Goal: Task Accomplishment & Management: Use online tool/utility

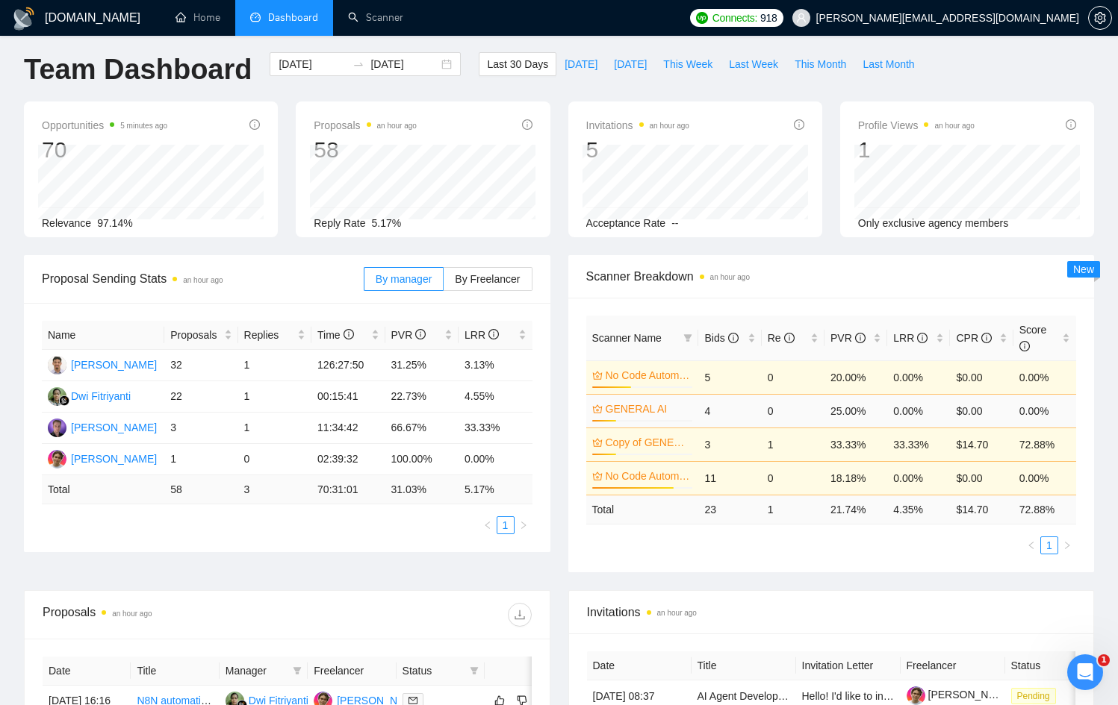
scroll to position [7, 0]
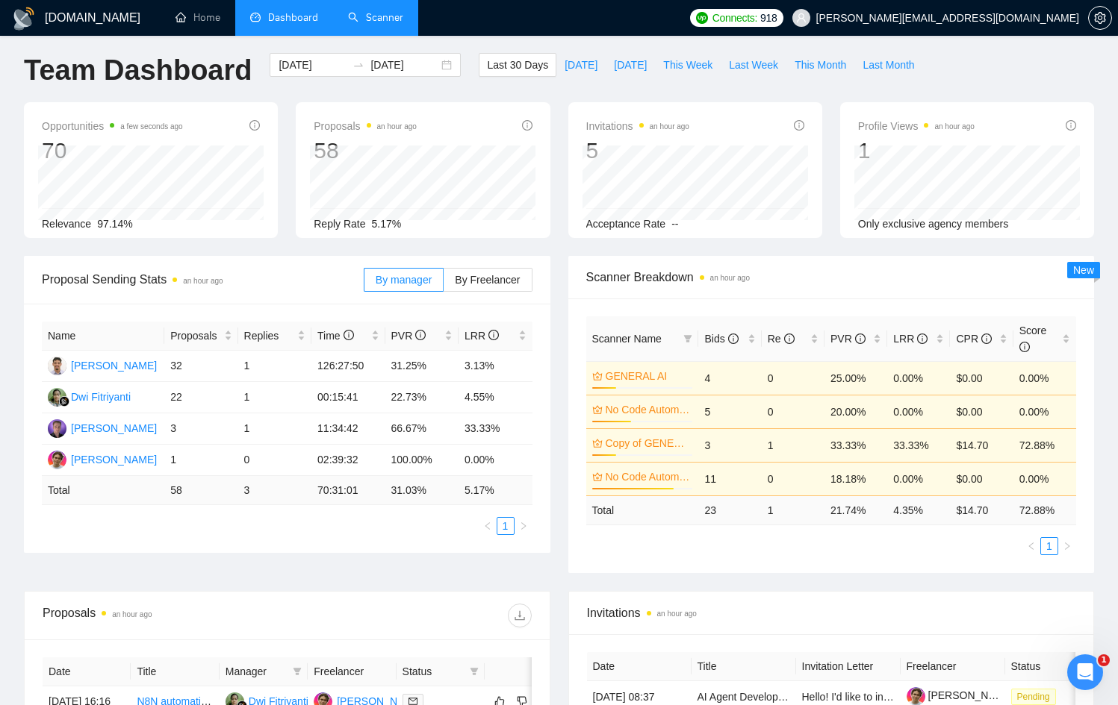
click at [359, 12] on link "Scanner" at bounding box center [375, 17] width 55 height 13
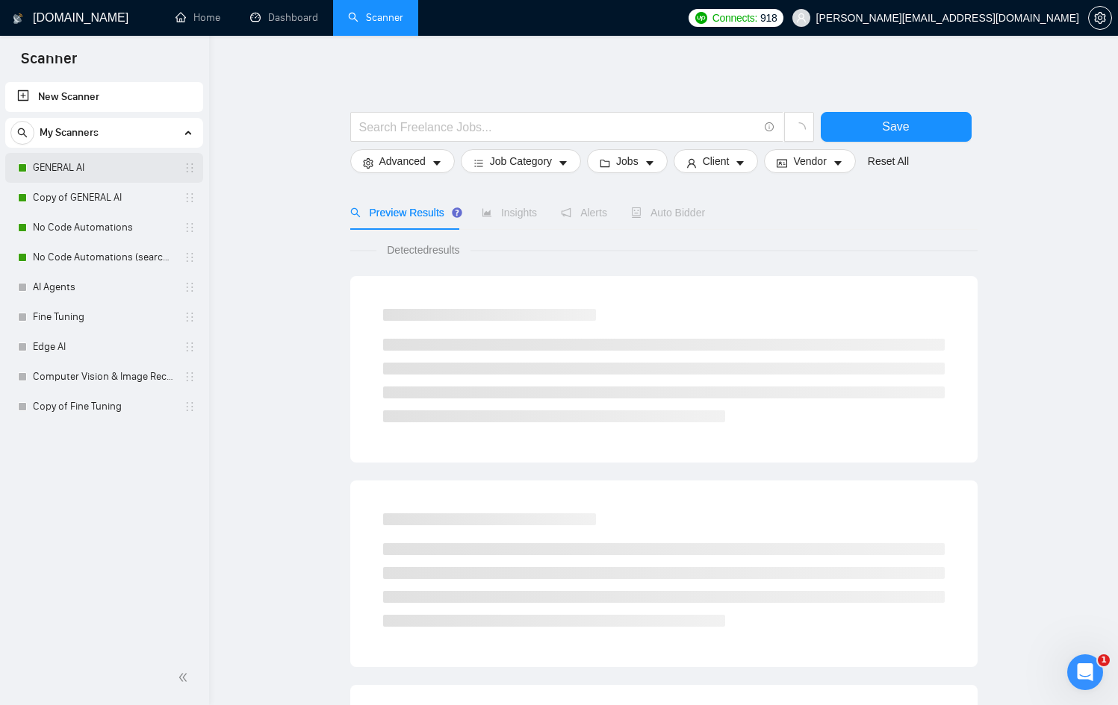
click at [63, 165] on link "GENERAL AI" at bounding box center [104, 168] width 142 height 30
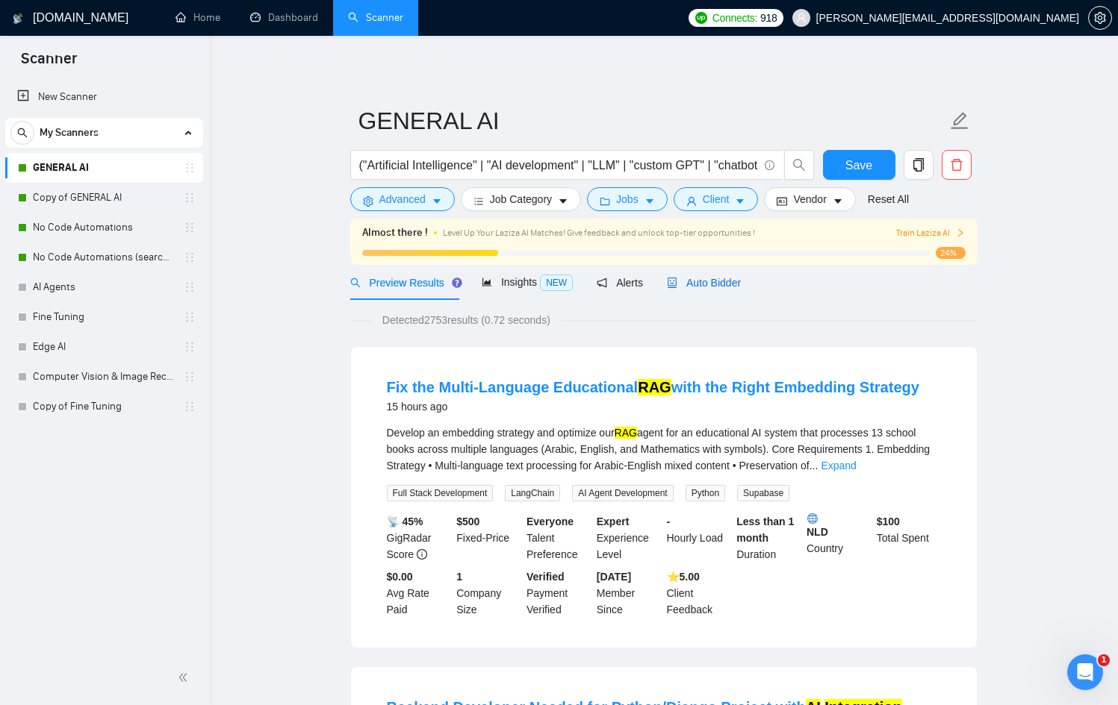
click at [697, 287] on span "Auto Bidder" at bounding box center [704, 283] width 74 height 12
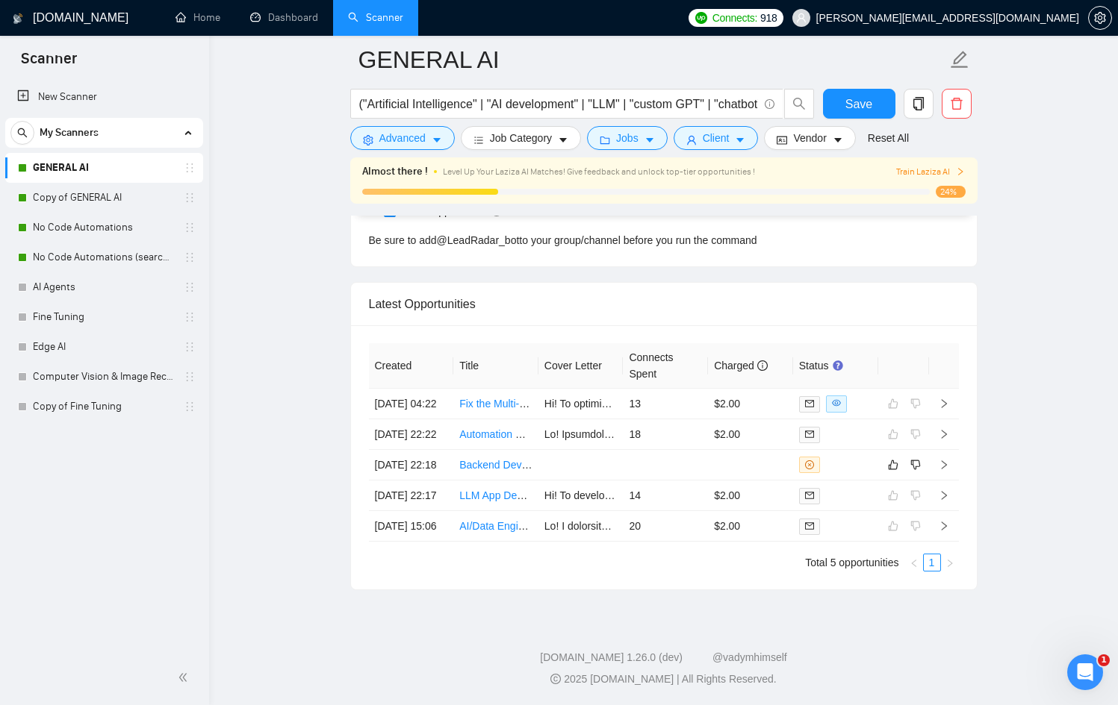
scroll to position [3933, 0]
click at [122, 205] on link "Copy of GENERAL AI" at bounding box center [104, 198] width 142 height 30
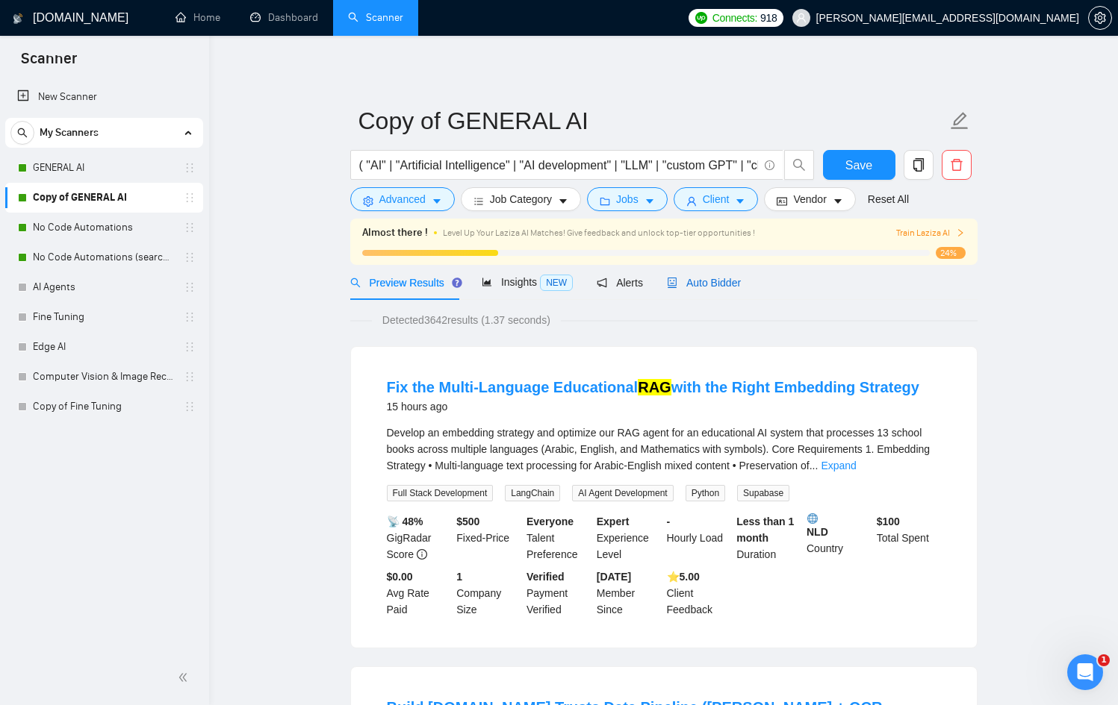
click at [721, 281] on span "Auto Bidder" at bounding box center [704, 283] width 74 height 12
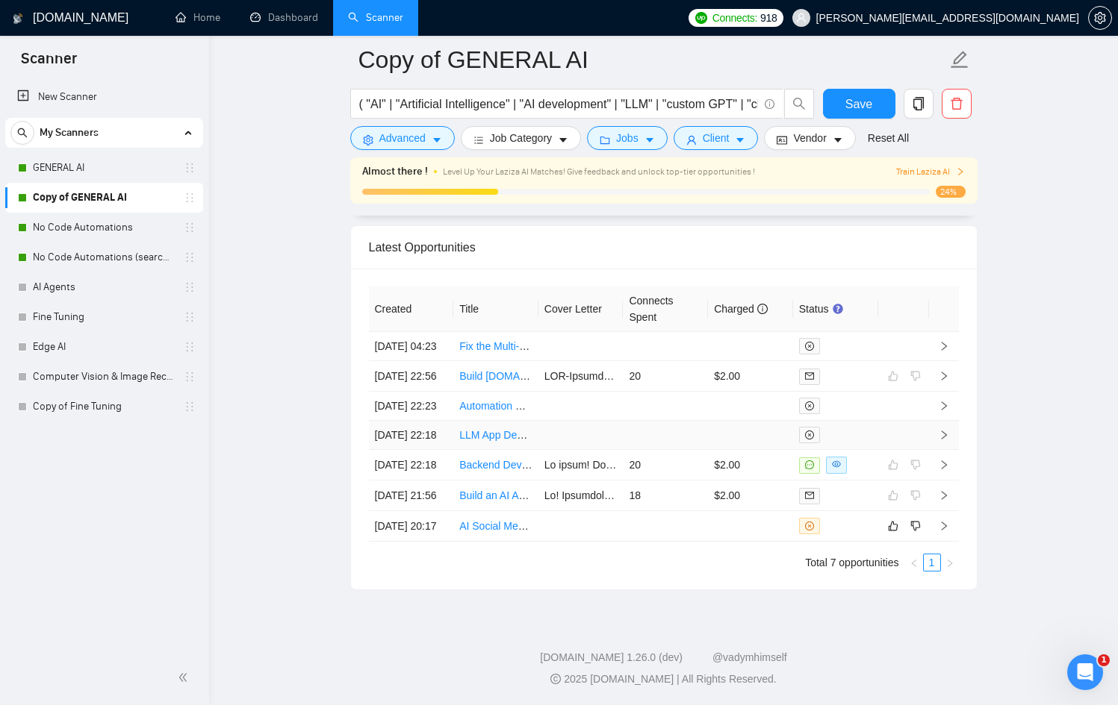
scroll to position [4035, 0]
click at [75, 228] on link "No Code Automations" at bounding box center [104, 228] width 142 height 30
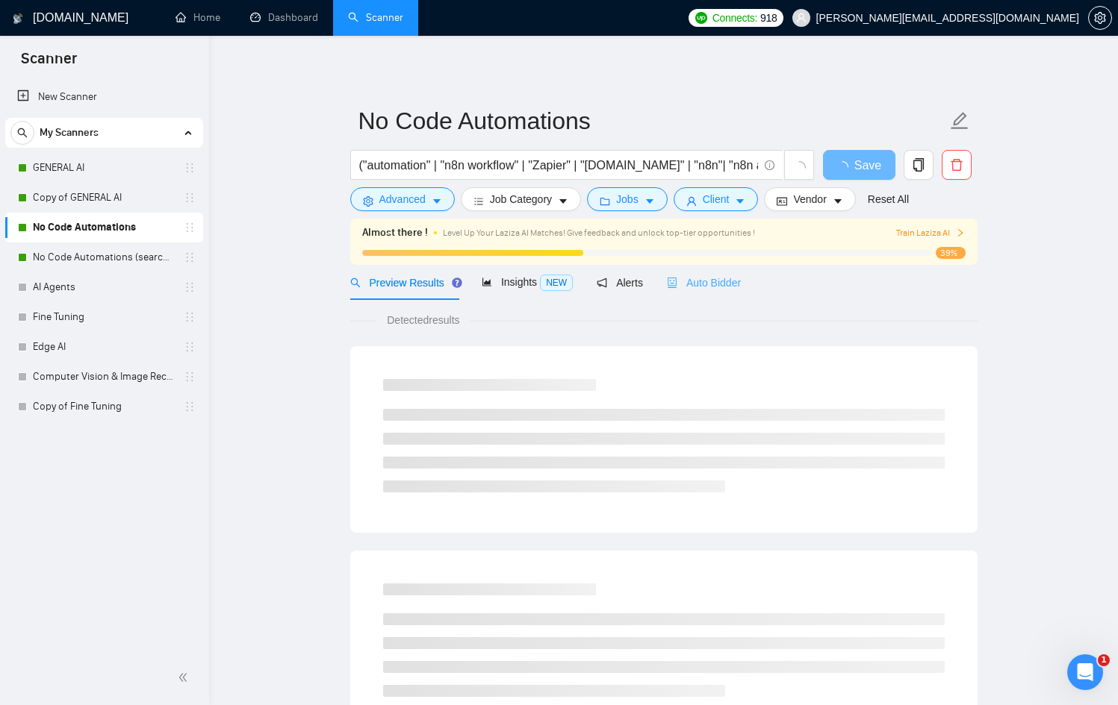
click at [711, 273] on div "Auto Bidder" at bounding box center [704, 282] width 74 height 35
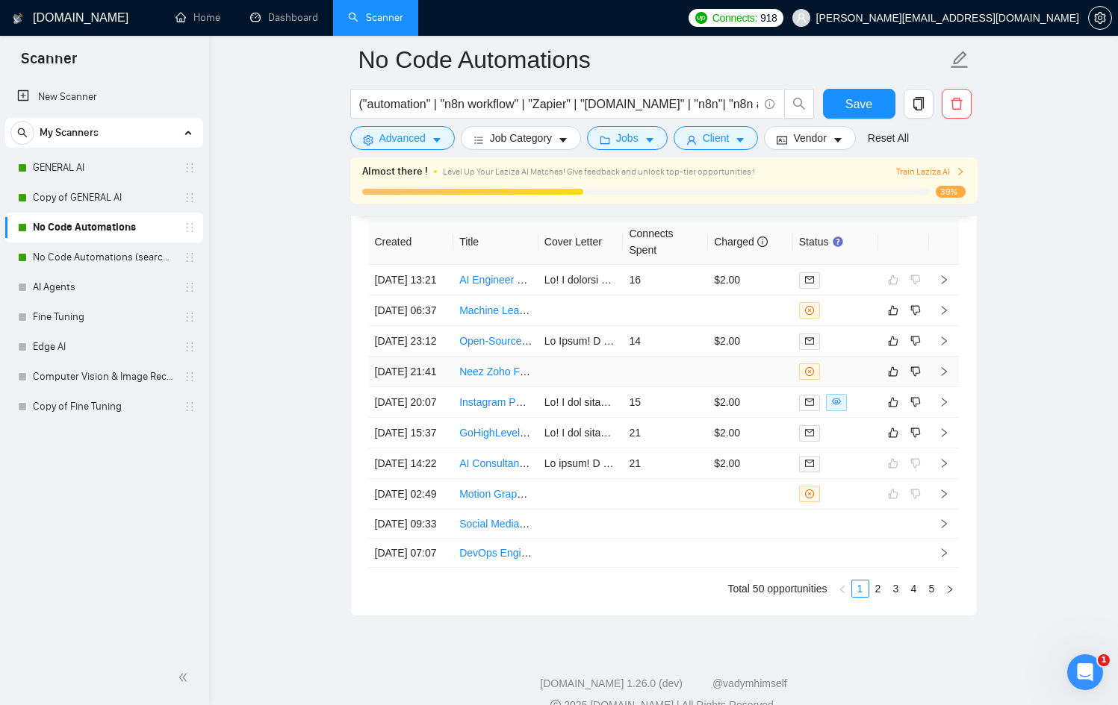
scroll to position [3987, 0]
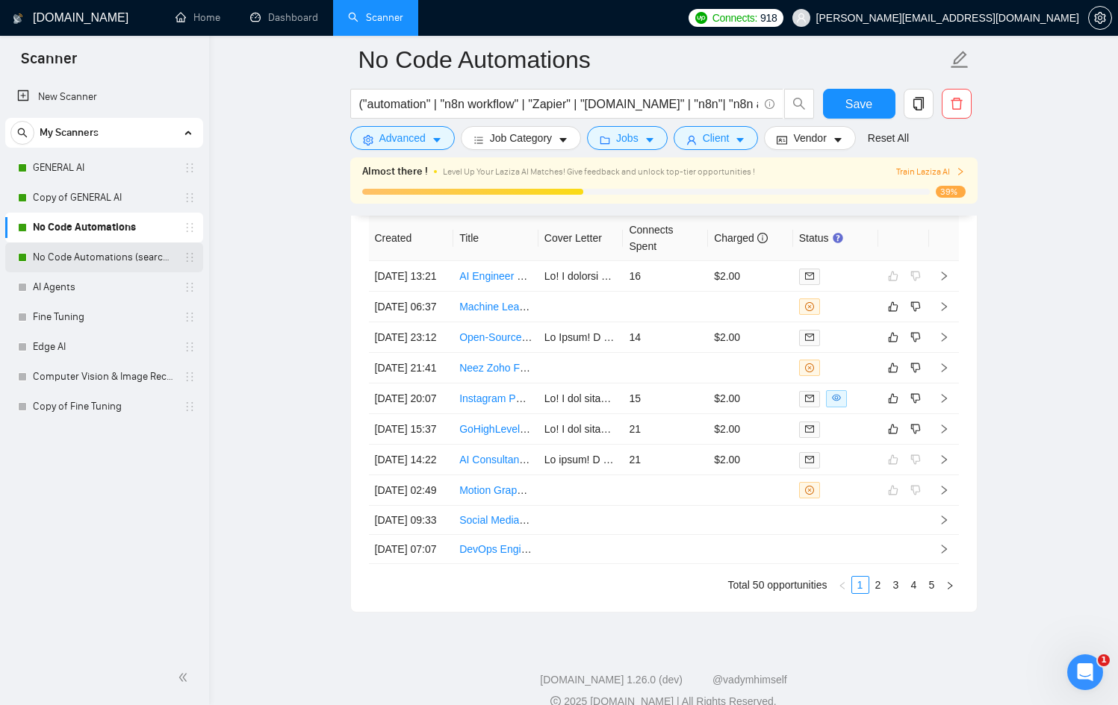
click at [103, 250] on link "No Code Automations (search only in Tites)" at bounding box center [104, 258] width 142 height 30
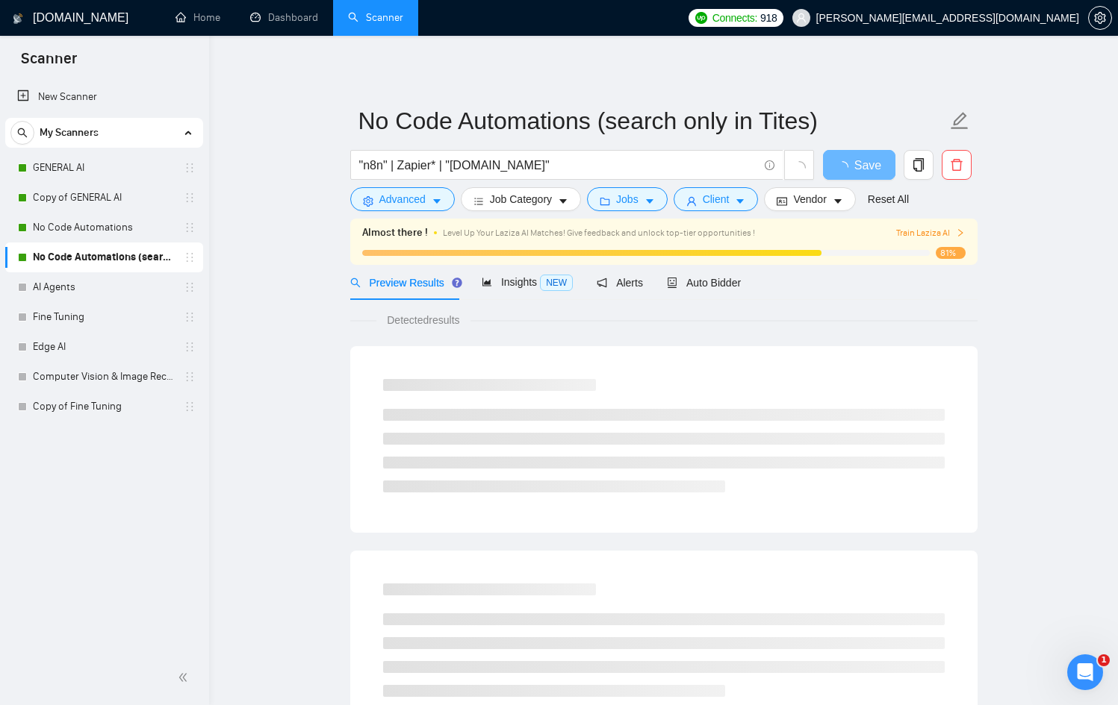
click at [748, 285] on div "Preview Results Insights NEW Alerts Auto Bidder" at bounding box center [663, 282] width 627 height 35
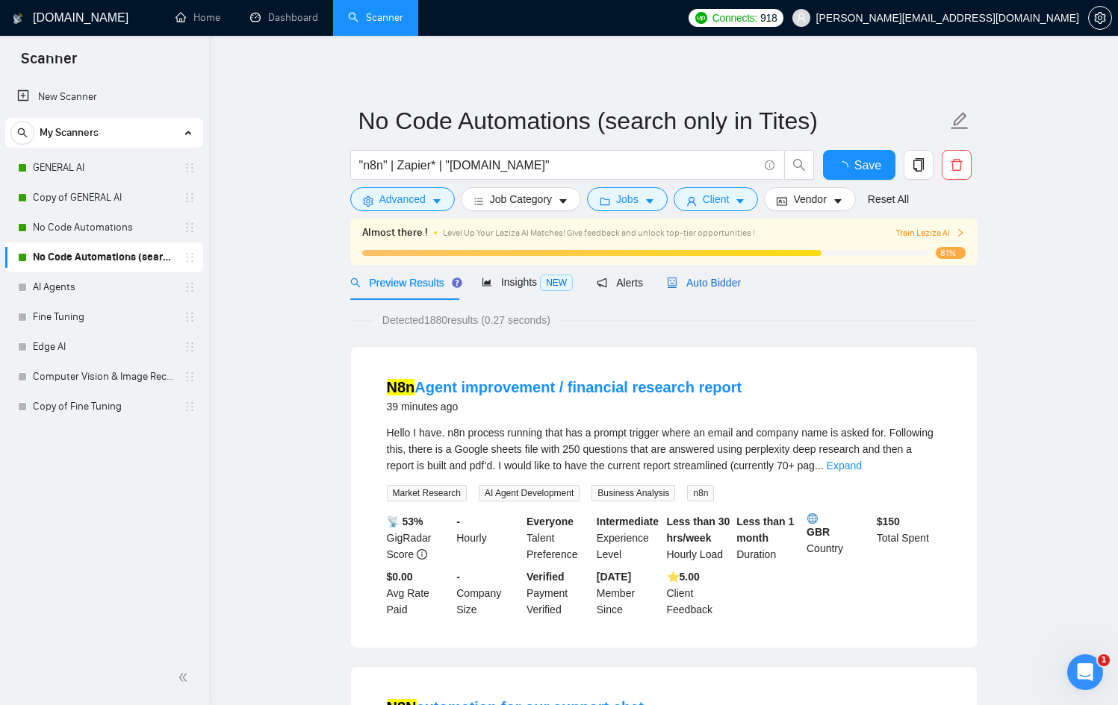
click at [720, 281] on span "Auto Bidder" at bounding box center [704, 283] width 74 height 12
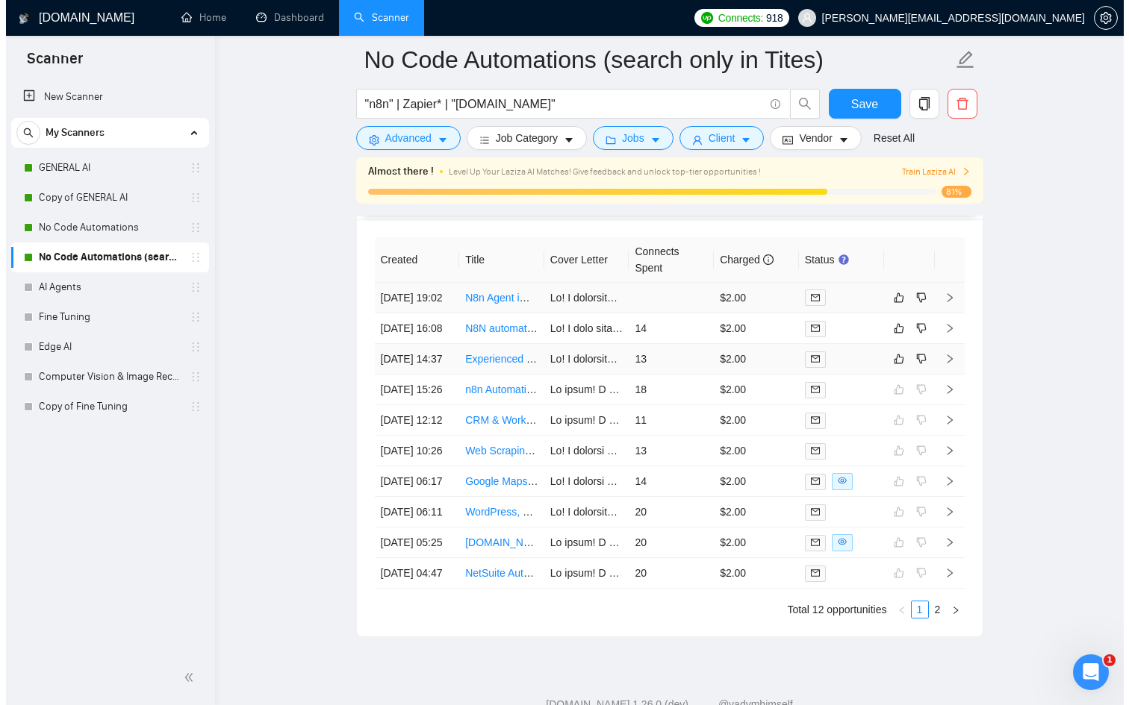
scroll to position [3967, 0]
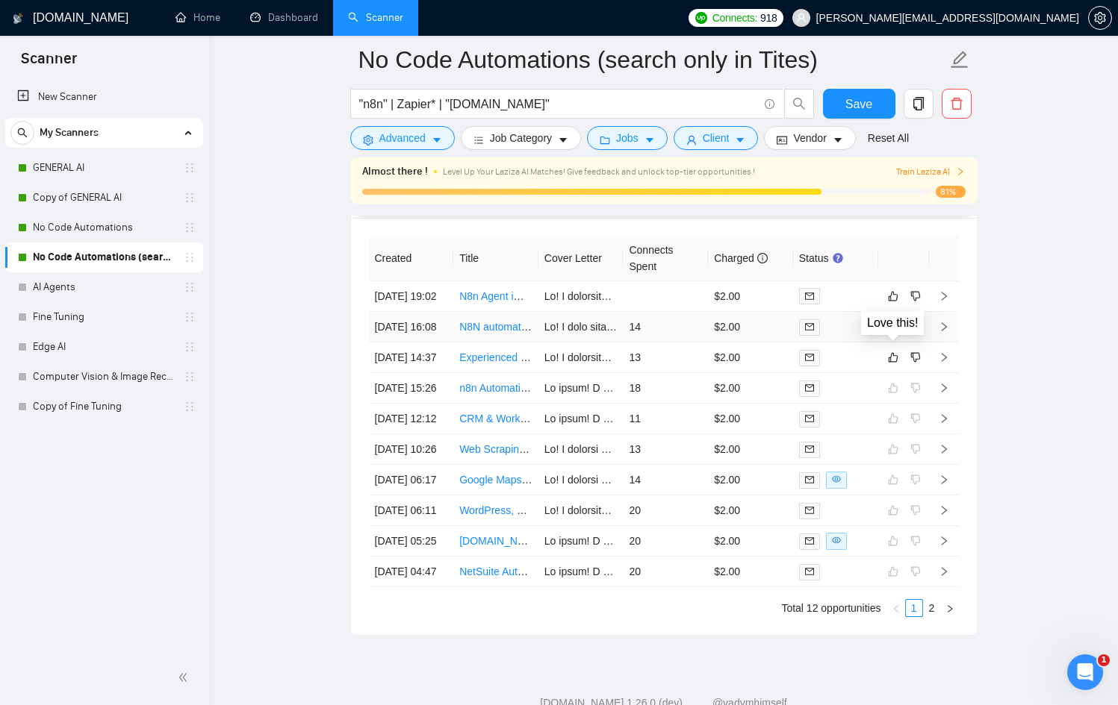
click at [885, 336] on button "button" at bounding box center [893, 327] width 18 height 18
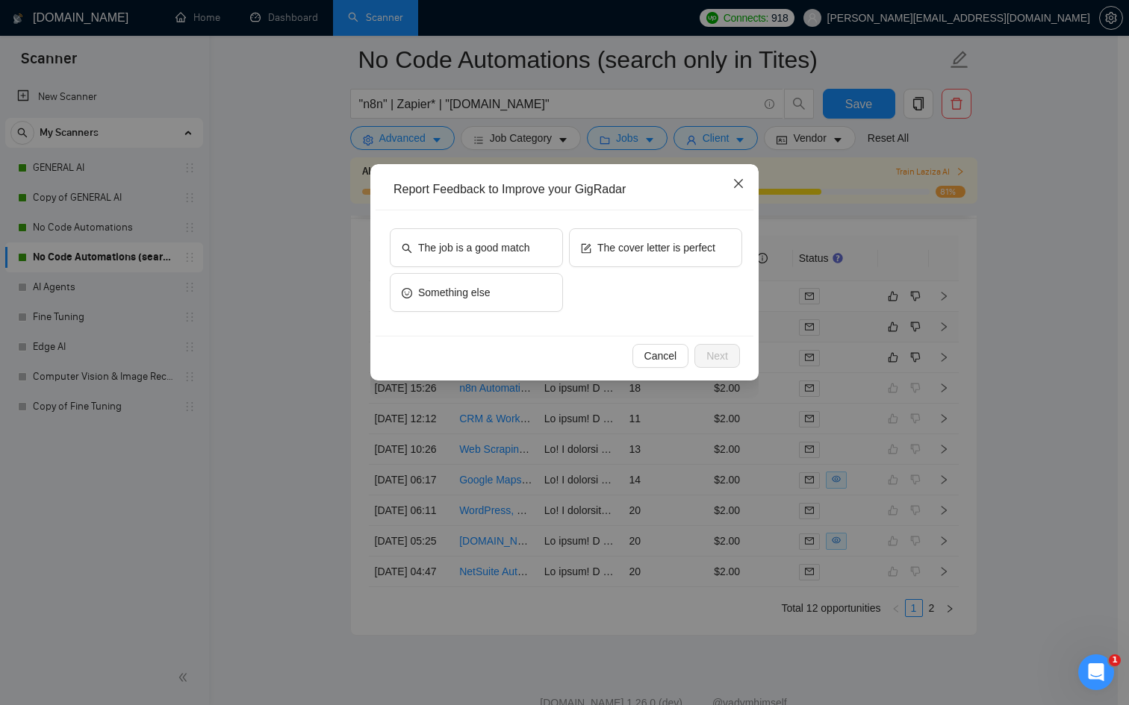
click at [738, 185] on icon "close" at bounding box center [738, 183] width 9 height 9
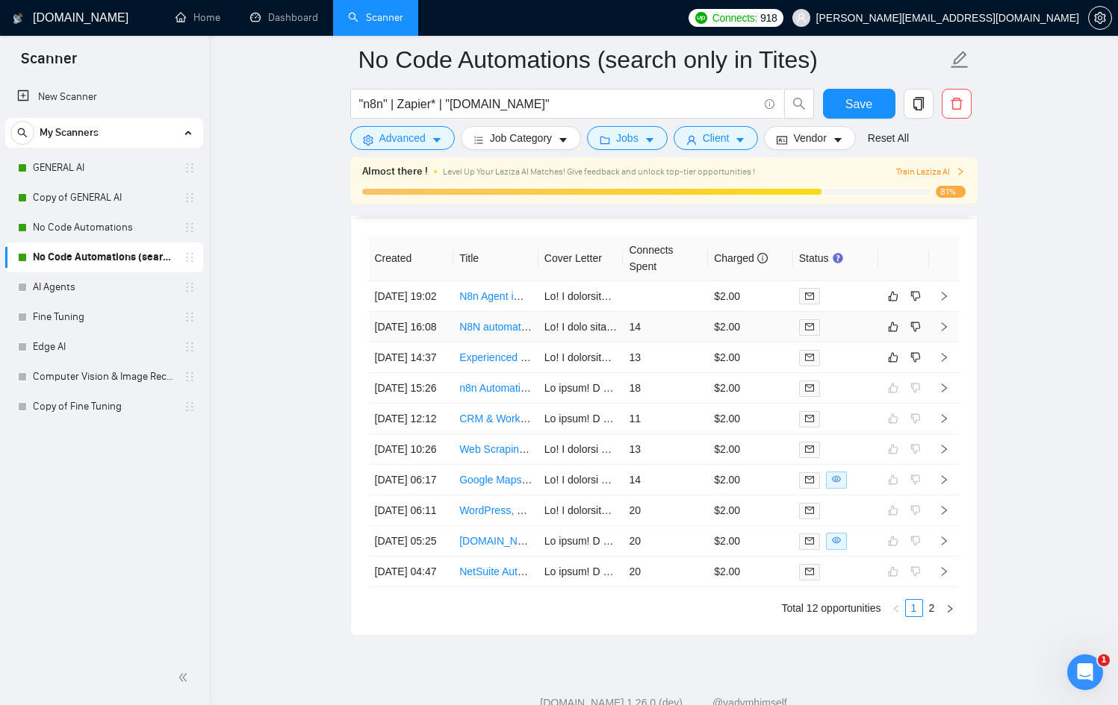
click at [493, 333] on link "N8N automation for our support chat" at bounding box center [543, 327] width 169 height 12
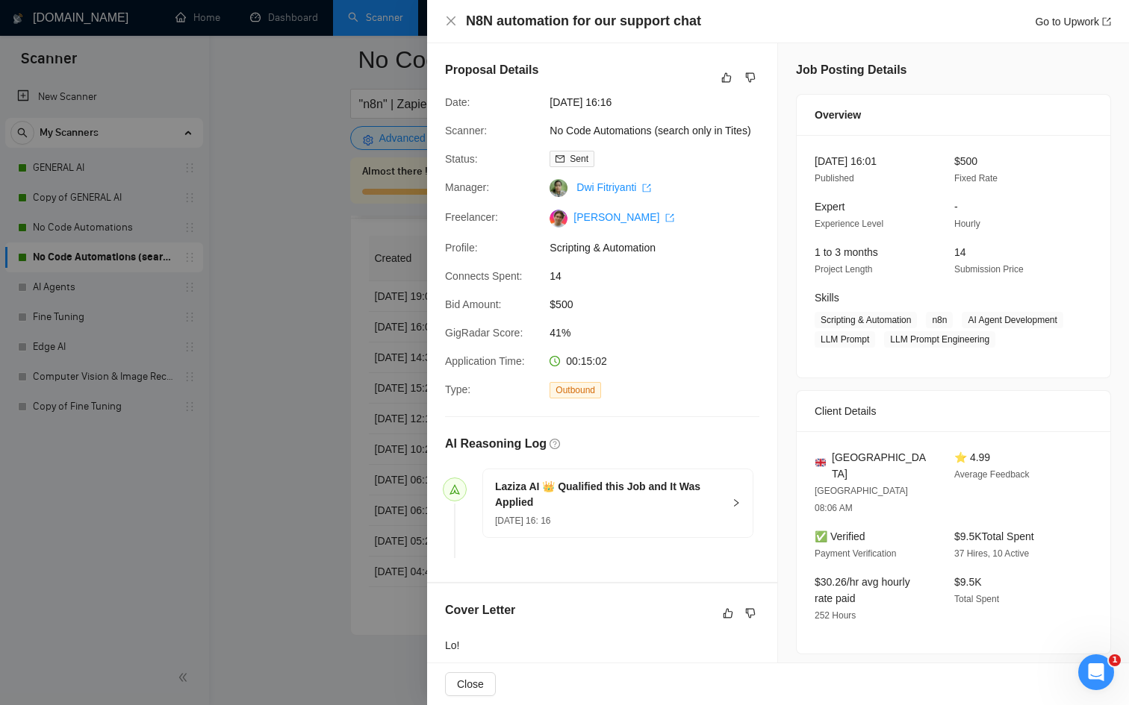
click at [370, 394] on div at bounding box center [564, 352] width 1129 height 705
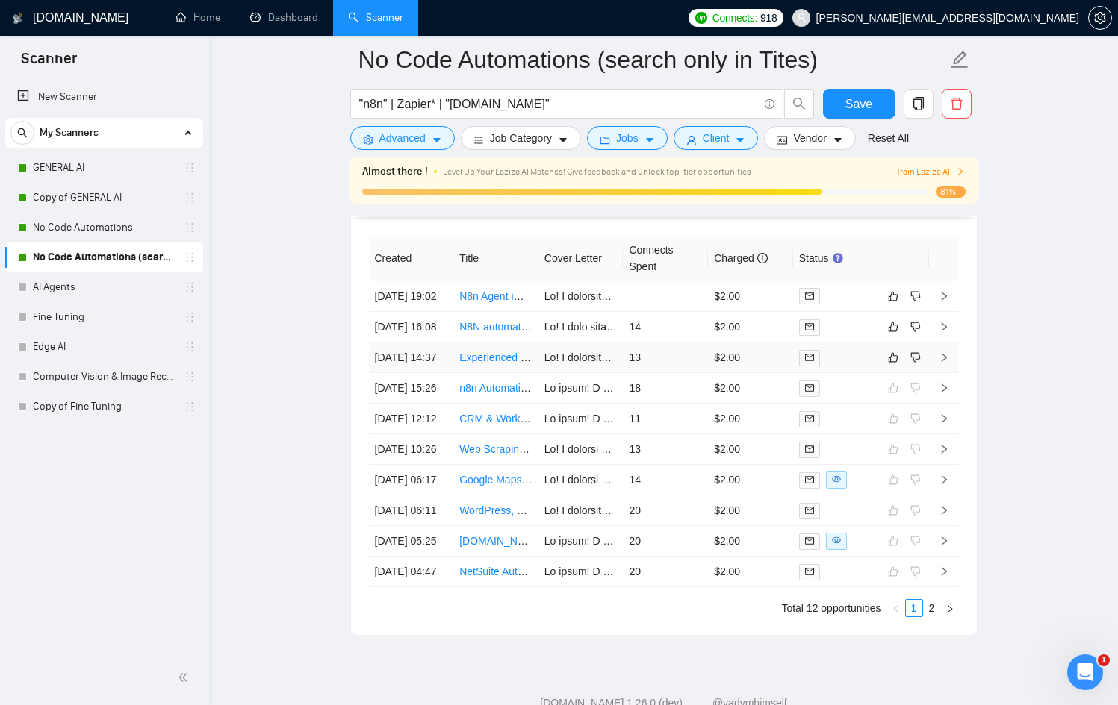
click at [502, 364] on link "Experienced n8n Developer / Automation Engineer Needed" at bounding box center [596, 358] width 274 height 12
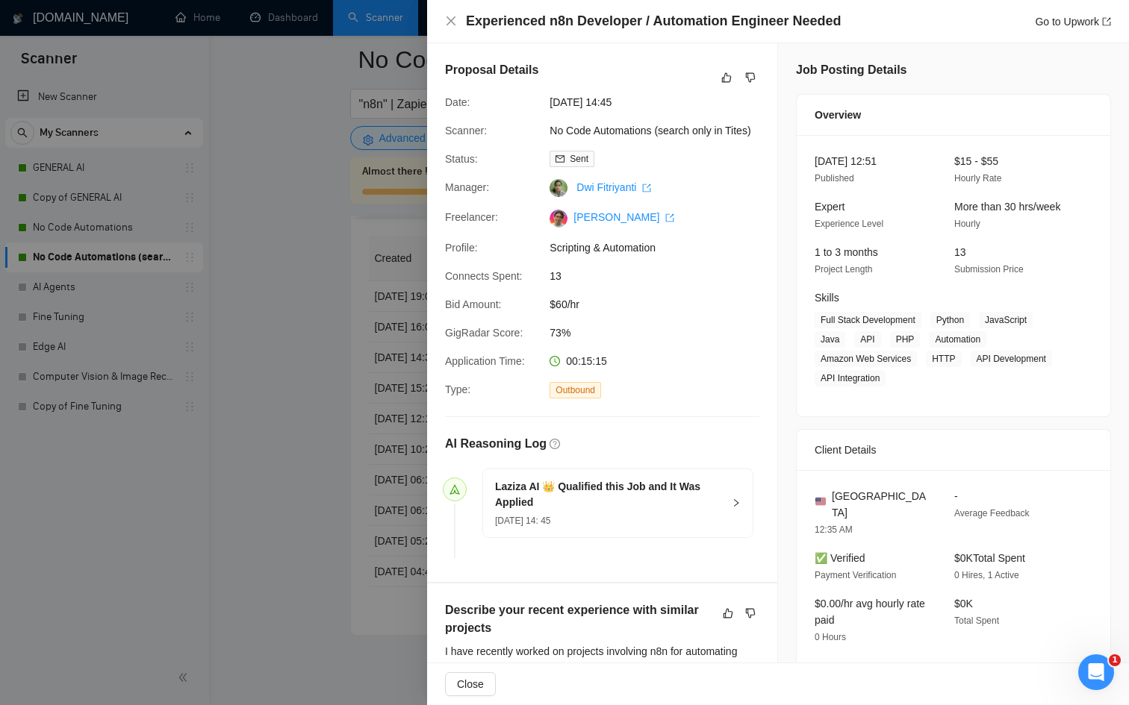
click at [275, 417] on div at bounding box center [564, 352] width 1129 height 705
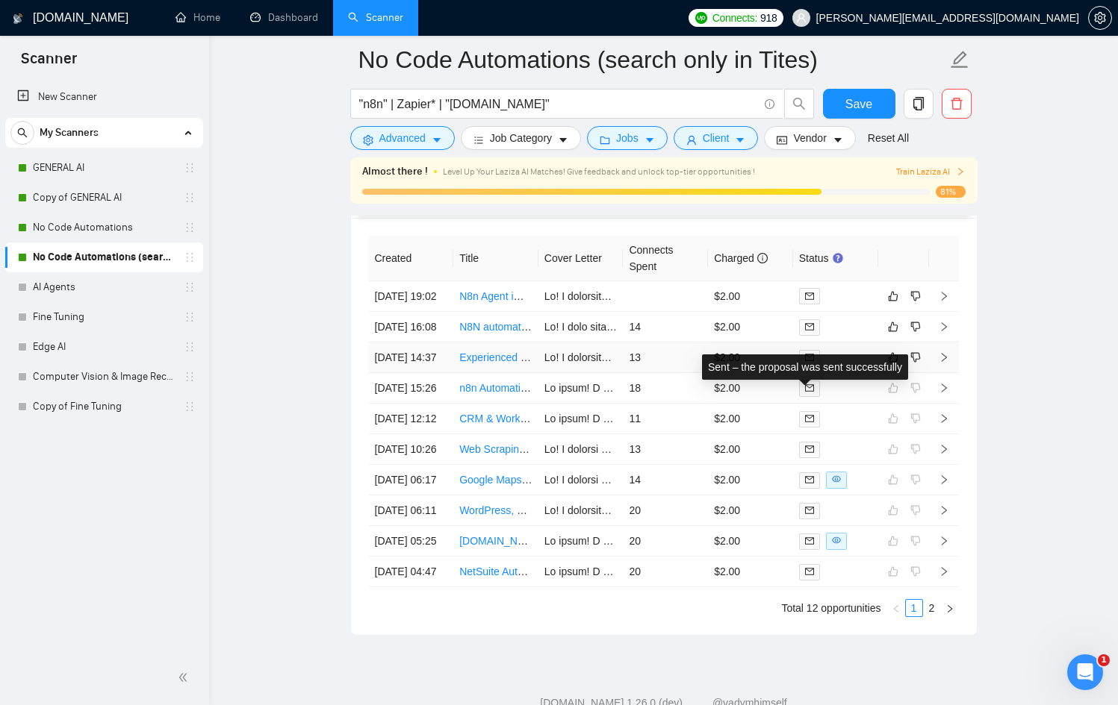
click at [809, 362] on icon "mail" at bounding box center [809, 357] width 9 height 9
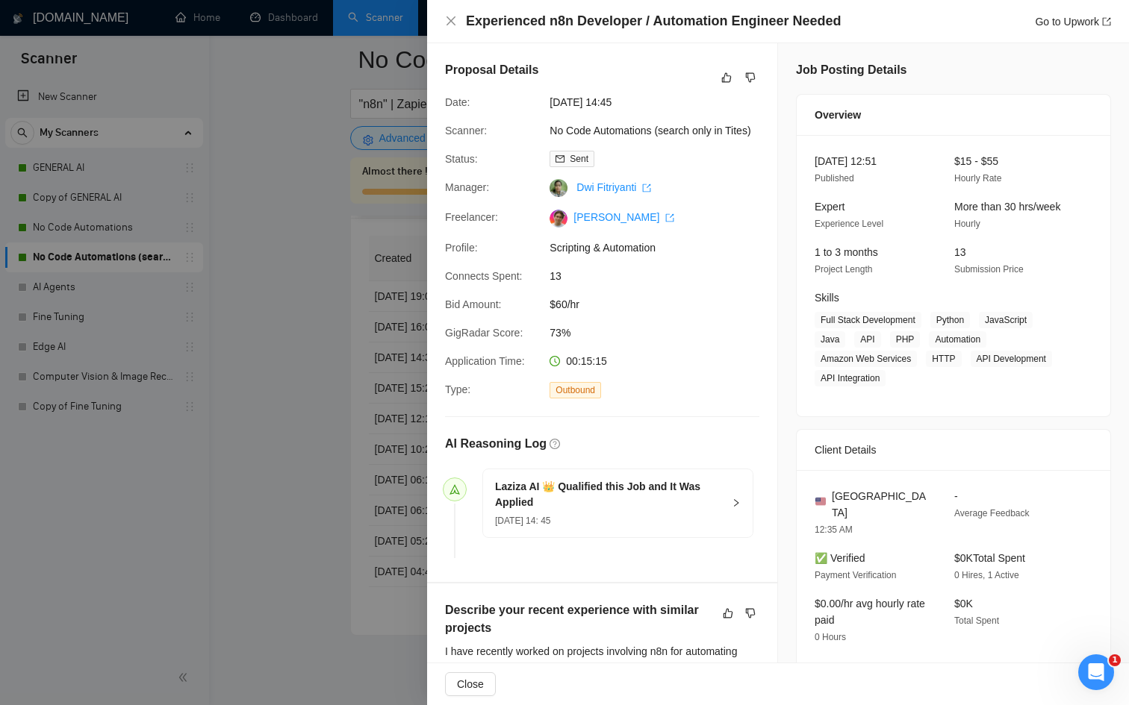
click at [382, 376] on div at bounding box center [564, 352] width 1129 height 705
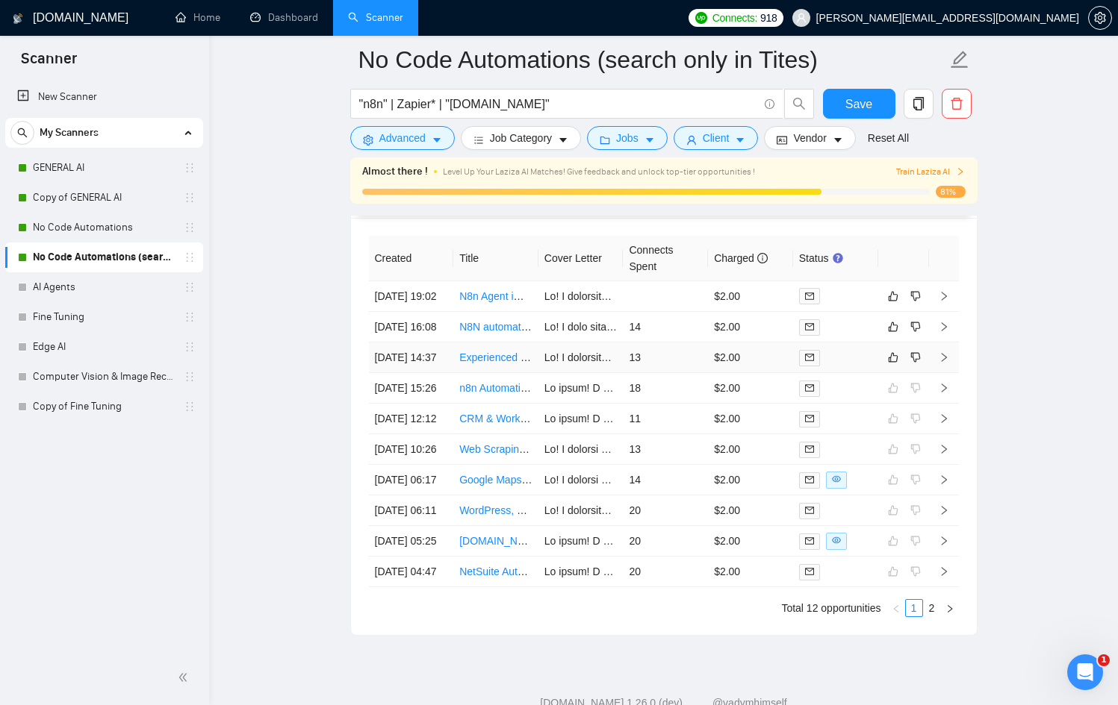
click at [950, 373] on td at bounding box center [944, 358] width 30 height 31
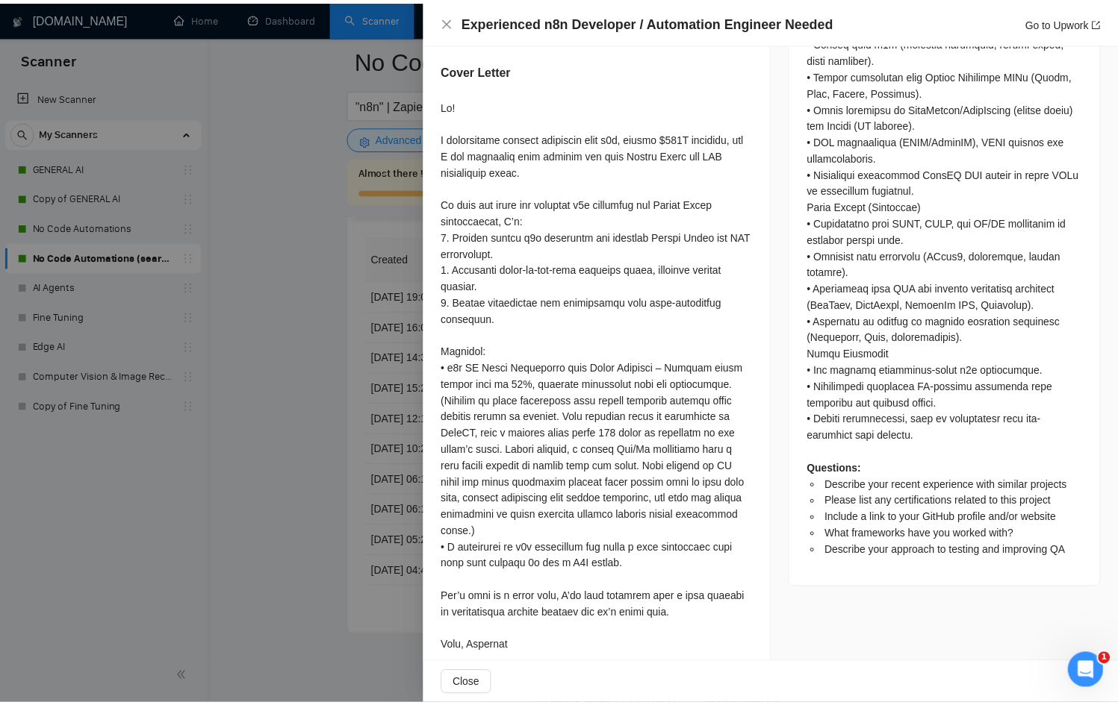
scroll to position [1062, 0]
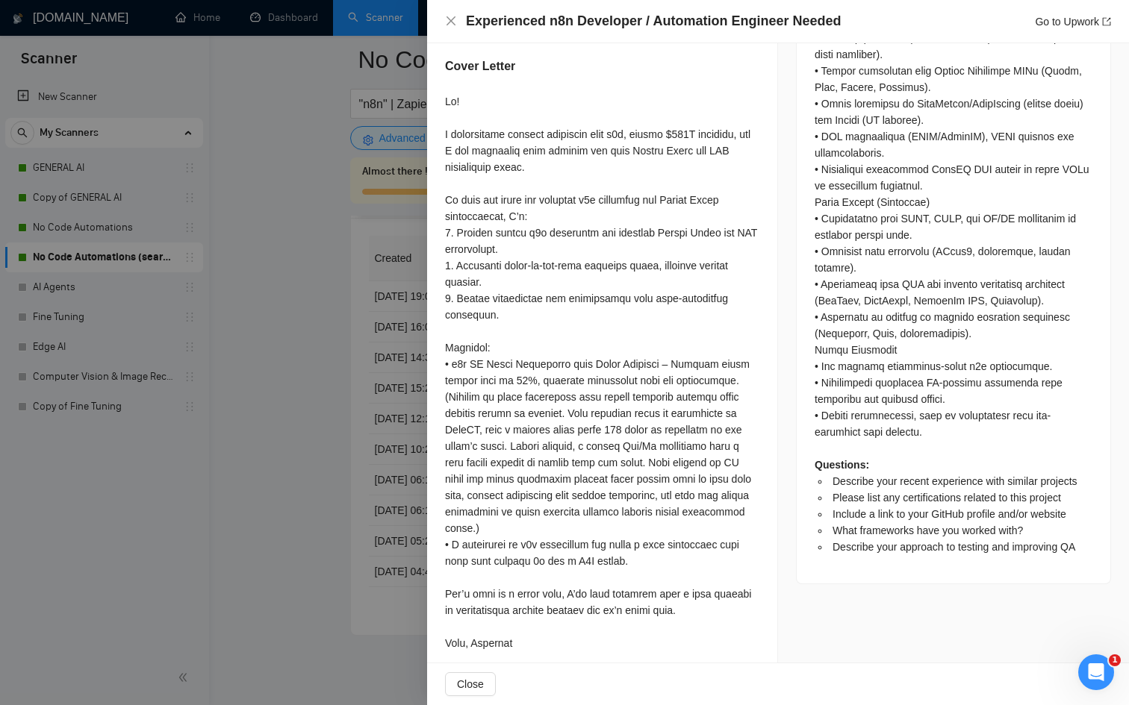
click at [317, 477] on div at bounding box center [564, 352] width 1129 height 705
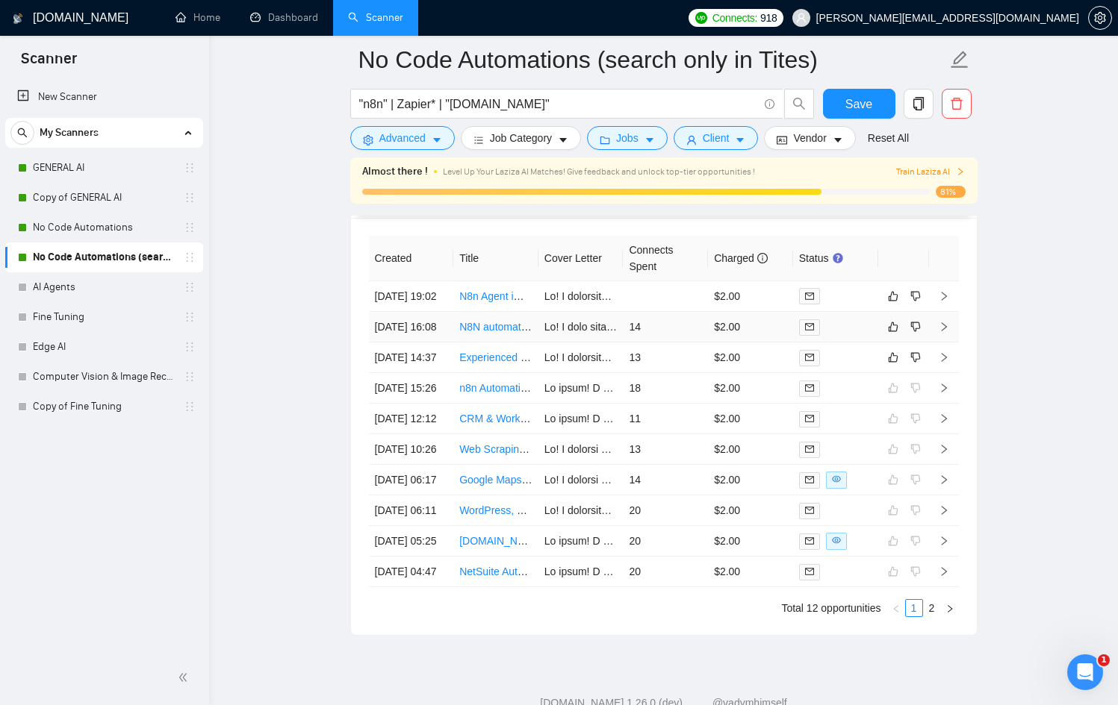
click at [945, 332] on icon "right" at bounding box center [943, 327] width 10 height 10
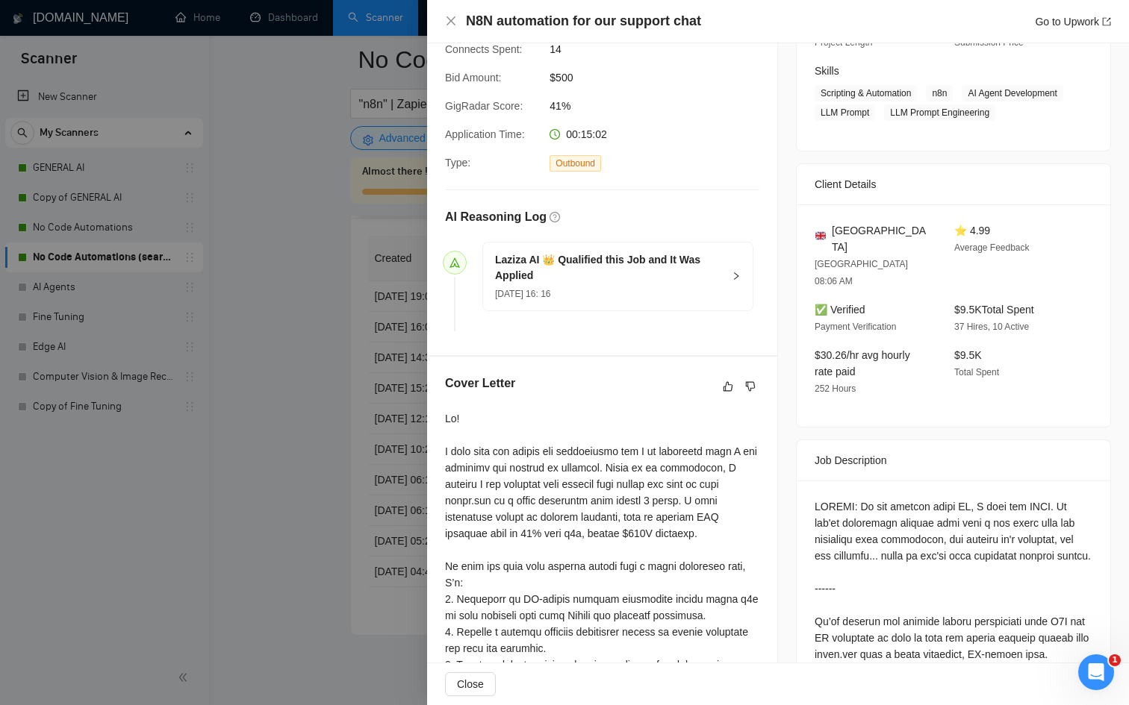
scroll to position [224, 0]
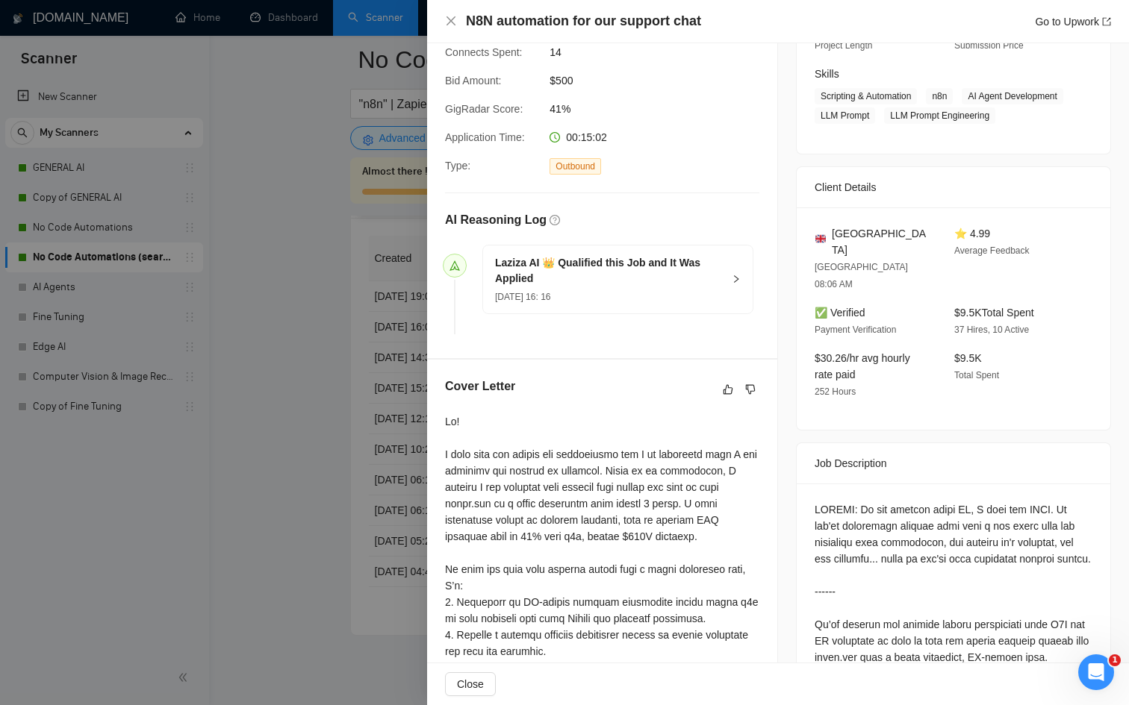
click at [261, 472] on div at bounding box center [564, 352] width 1129 height 705
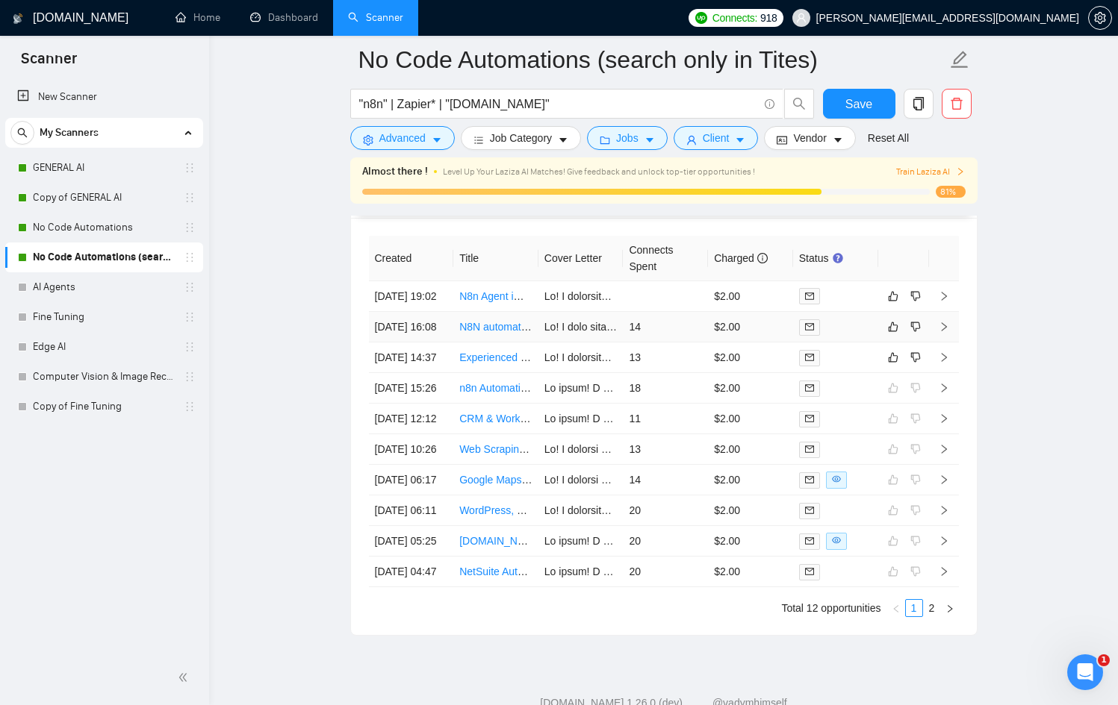
click at [944, 332] on icon "right" at bounding box center [943, 327] width 10 height 10
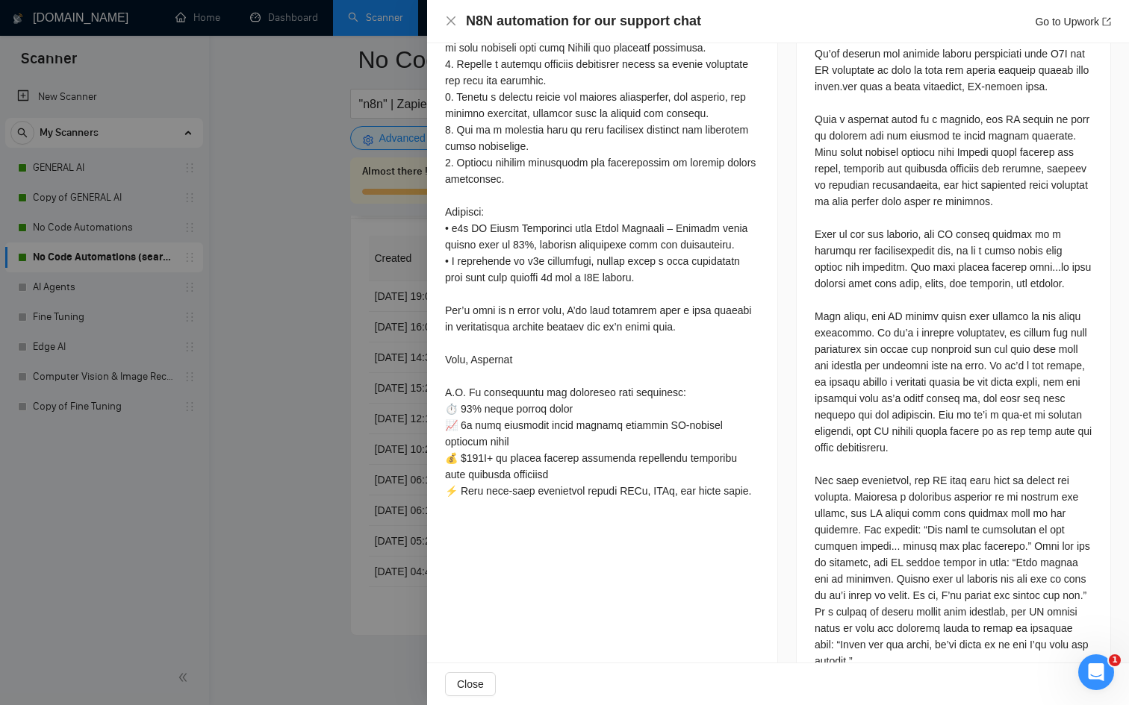
scroll to position [798, 0]
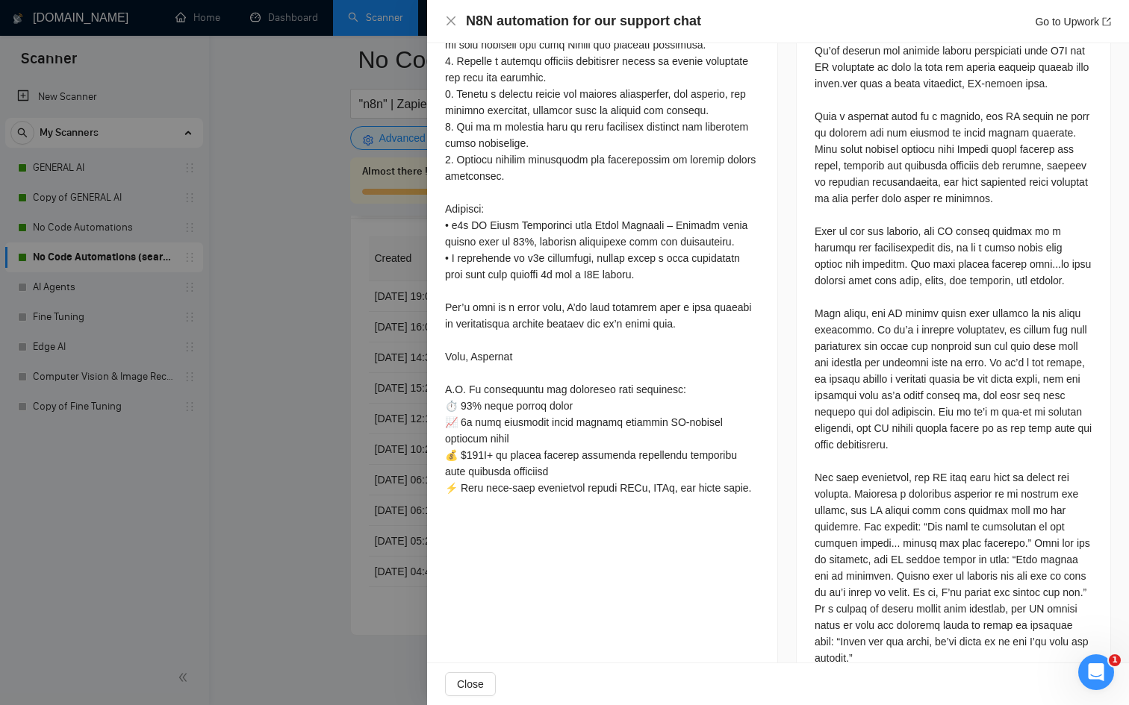
click at [228, 491] on div at bounding box center [564, 352] width 1129 height 705
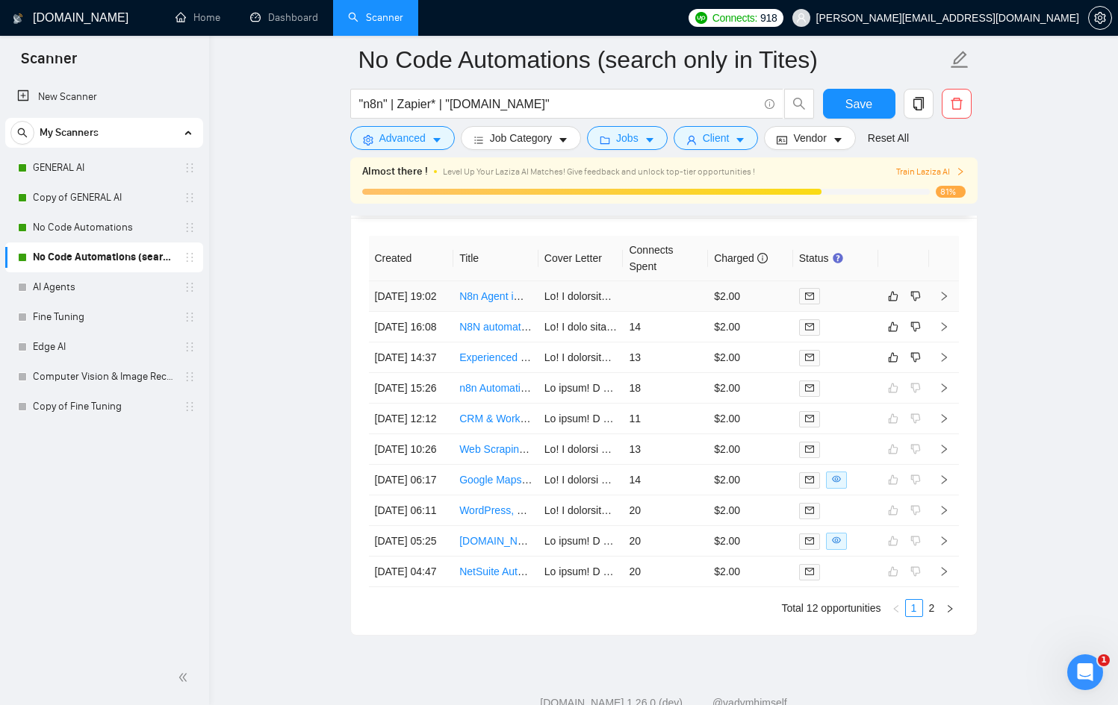
click at [660, 299] on td at bounding box center [665, 296] width 85 height 31
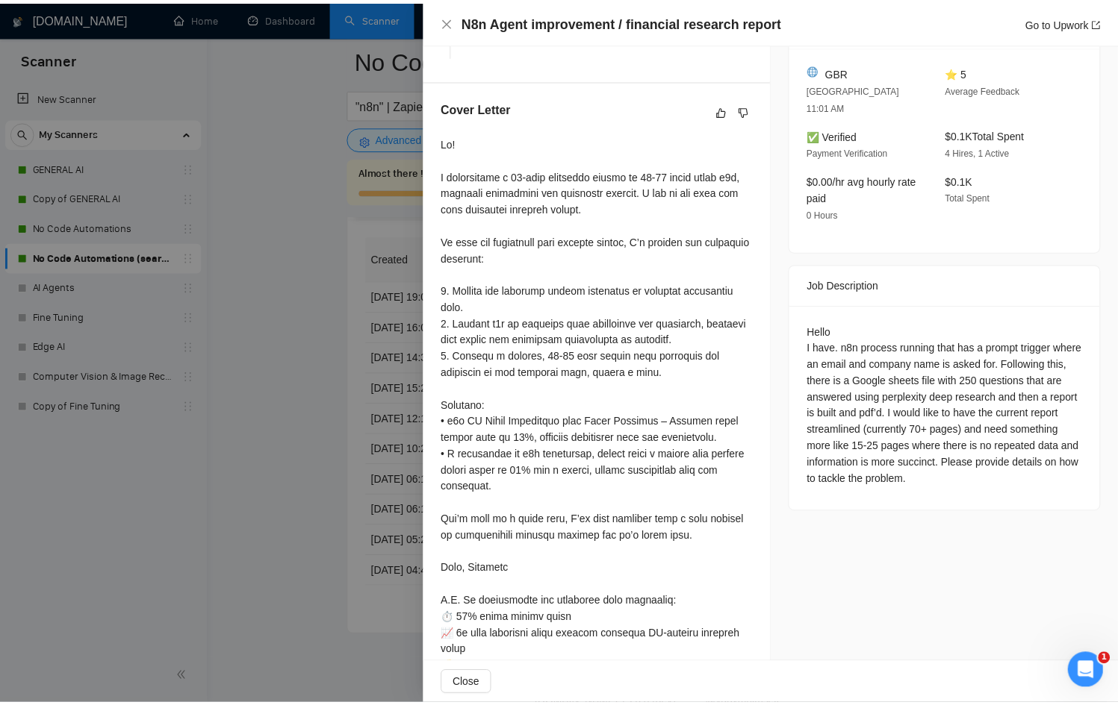
scroll to position [387, 0]
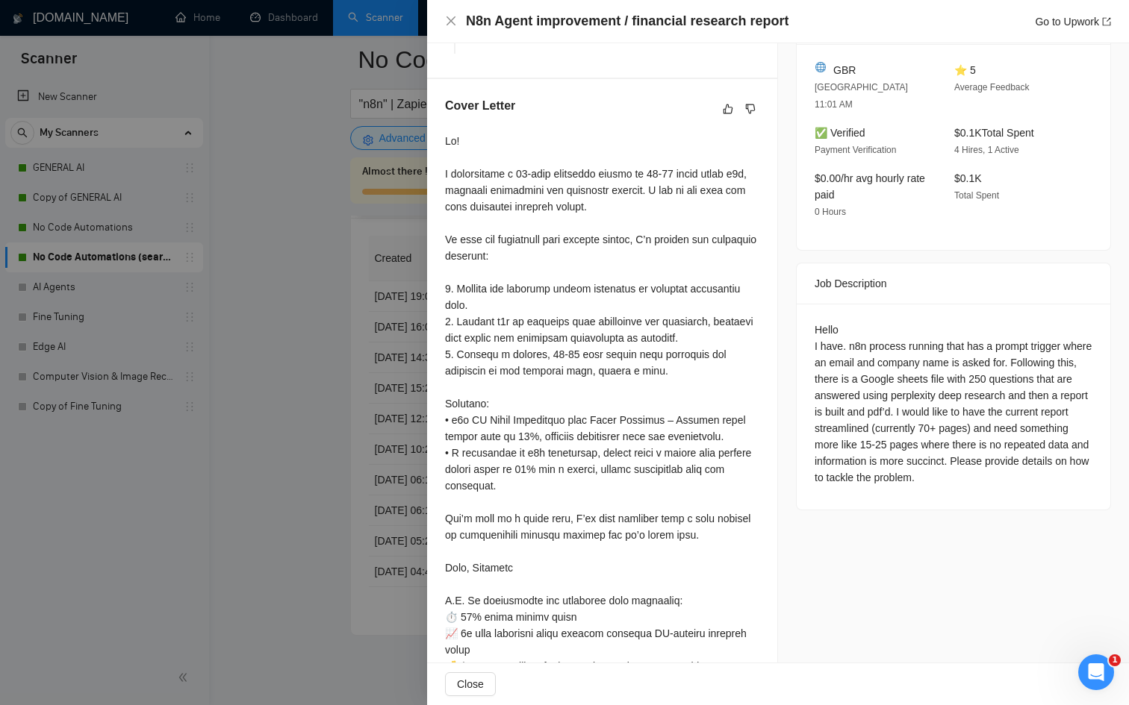
click at [379, 311] on div at bounding box center [564, 352] width 1129 height 705
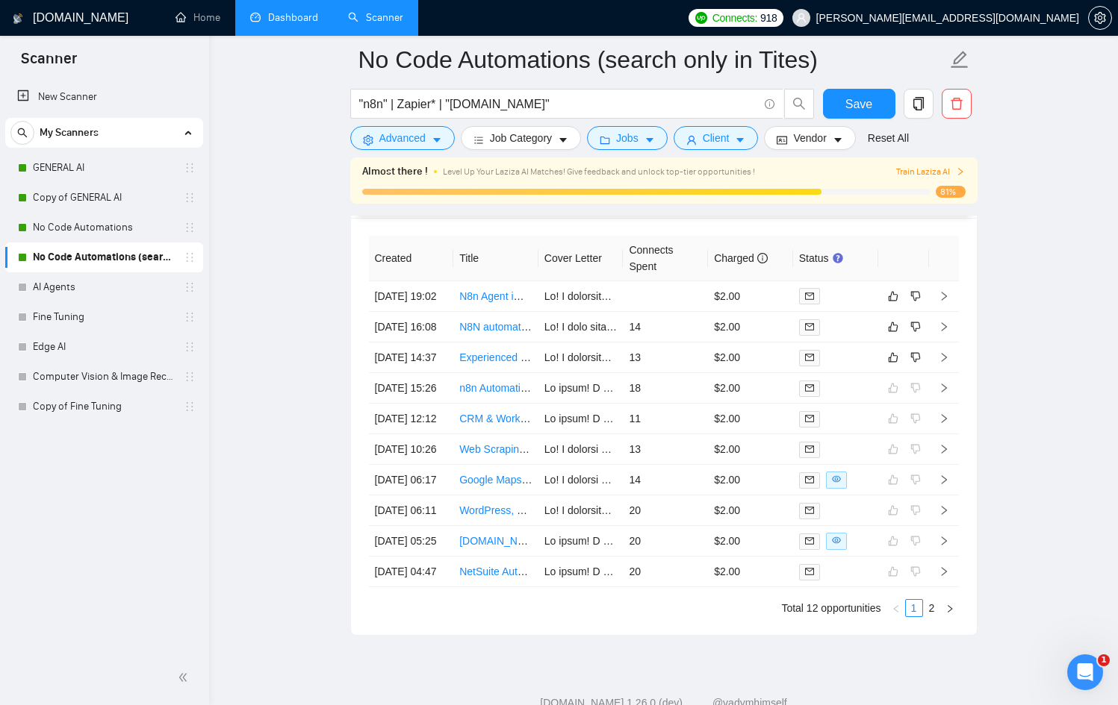
click at [304, 22] on link "Dashboard" at bounding box center [284, 17] width 68 height 13
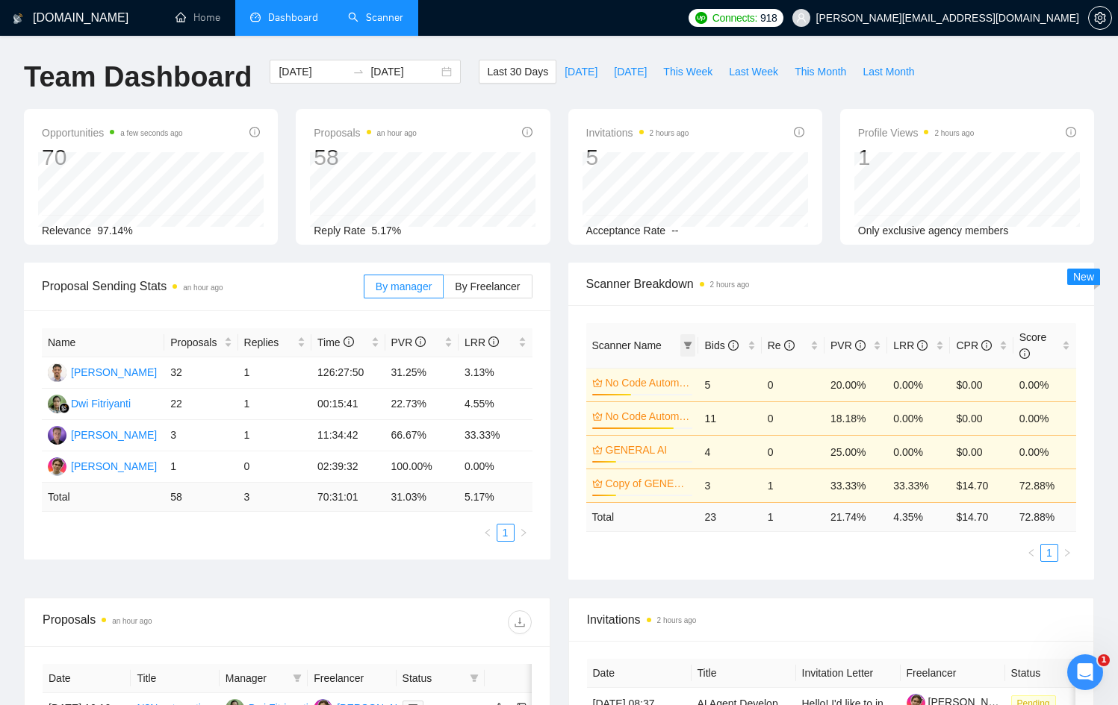
click at [686, 343] on icon "filter" at bounding box center [688, 345] width 8 height 7
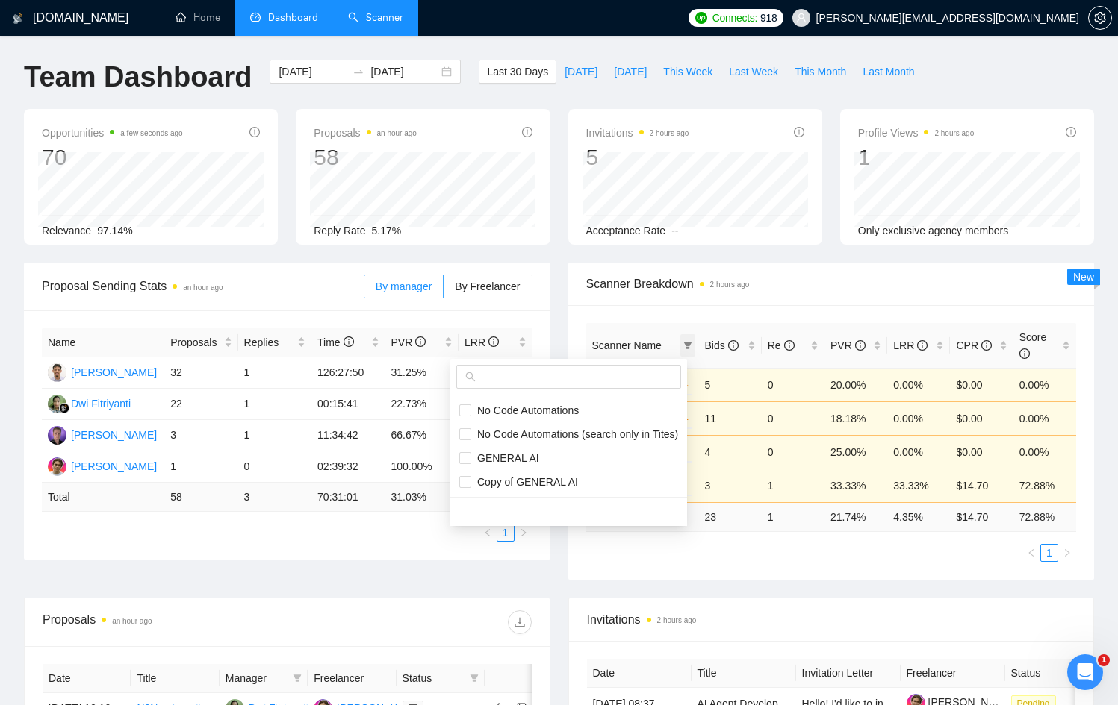
click at [686, 343] on icon "filter" at bounding box center [688, 345] width 8 height 7
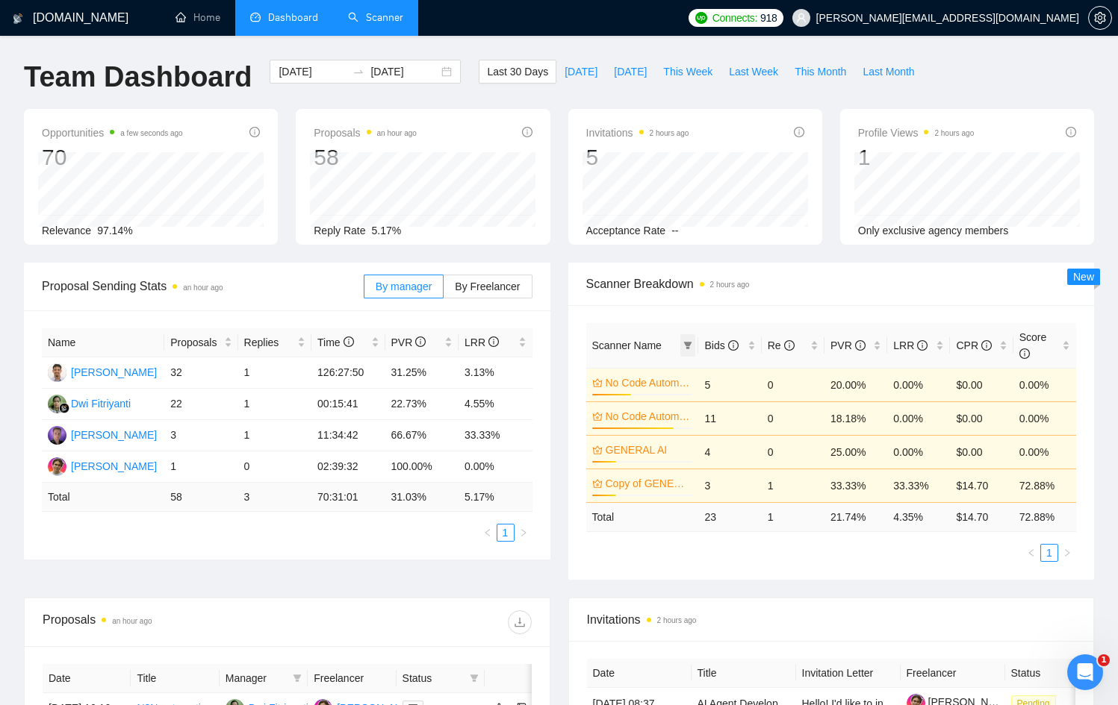
click at [686, 343] on icon "filter" at bounding box center [688, 345] width 8 height 7
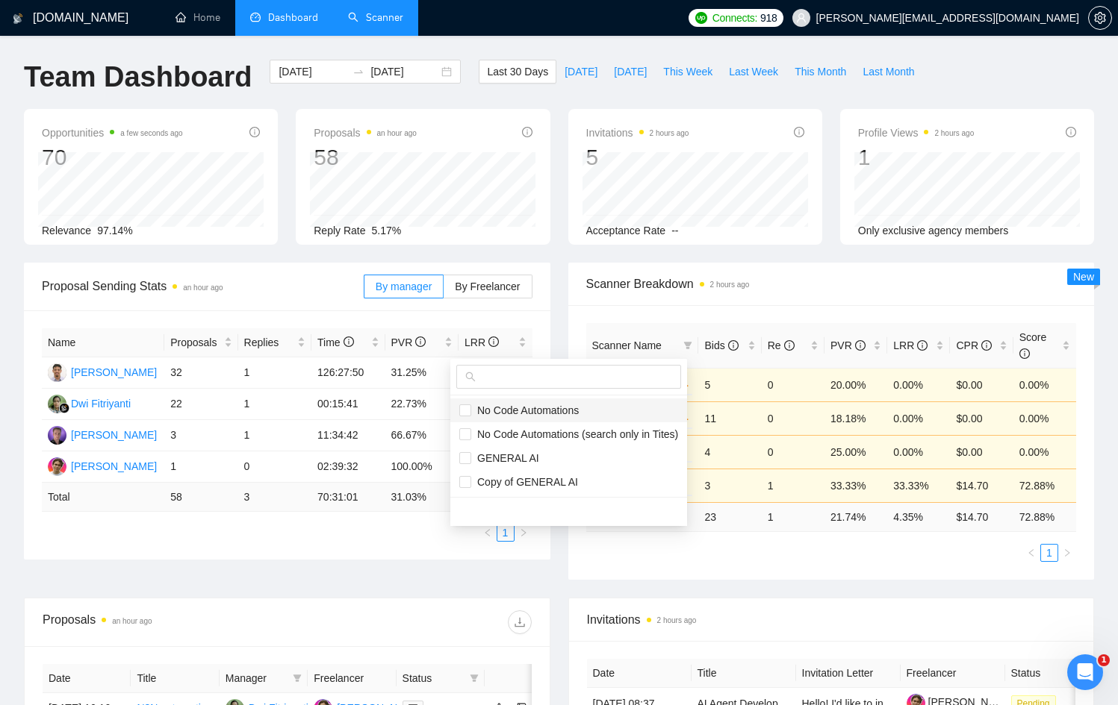
click at [476, 409] on span "No Code Automations" at bounding box center [524, 411] width 107 height 12
checkbox input "true"
click at [470, 437] on input "checkbox" at bounding box center [465, 434] width 12 height 12
checkbox input "true"
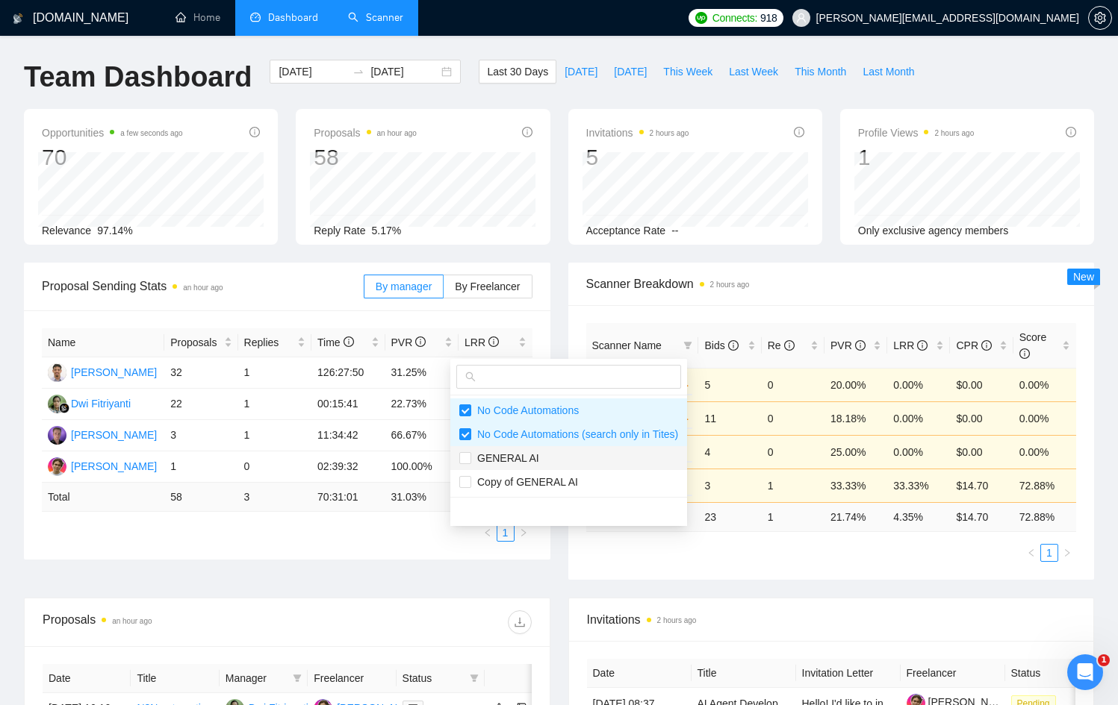
click at [489, 457] on span "GENERAL AI" at bounding box center [505, 458] width 68 height 12
checkbox input "true"
click at [502, 493] on li "Copy of GENERAL AI" at bounding box center [568, 482] width 237 height 24
checkbox input "true"
click at [892, 291] on span "Scanner Breakdown 2 hours ago" at bounding box center [831, 284] width 490 height 19
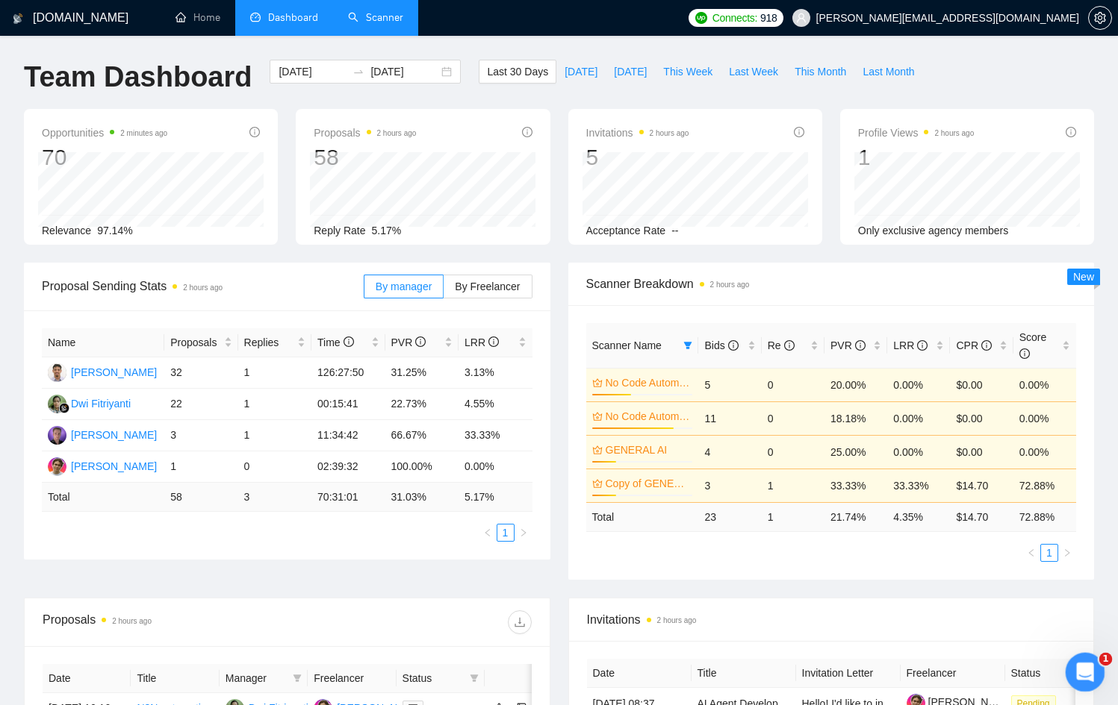
click at [1094, 667] on icon "Open Intercom Messenger" at bounding box center [1082, 670] width 25 height 25
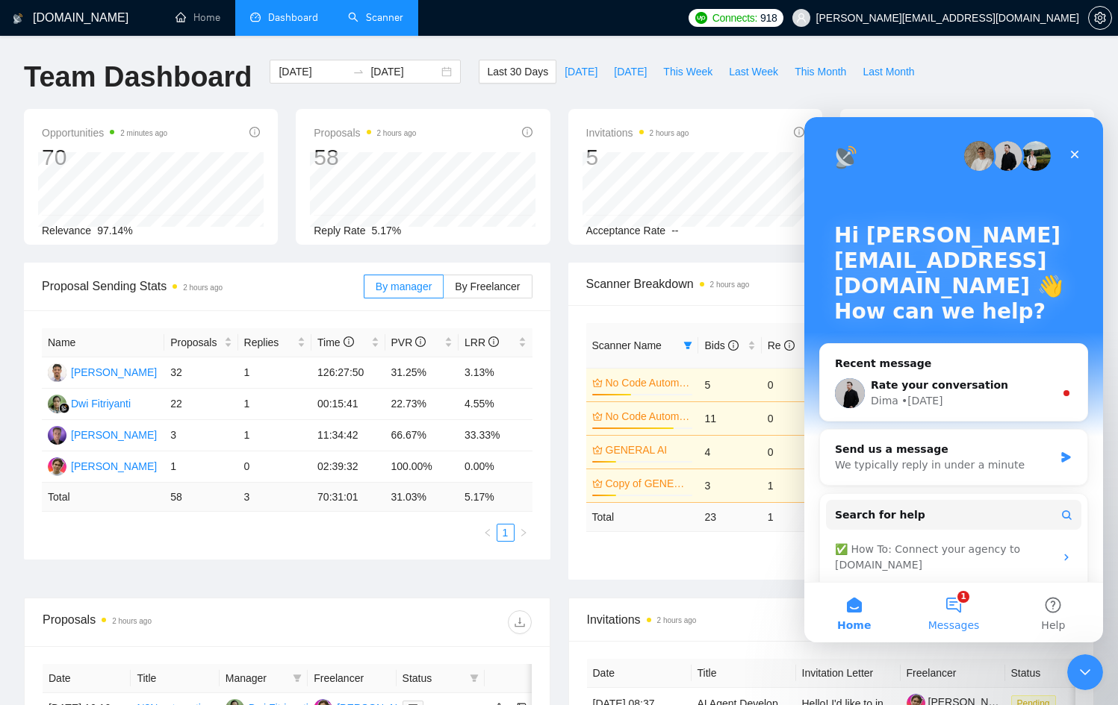
click at [980, 629] on button "1 Messages" at bounding box center [952, 613] width 99 height 60
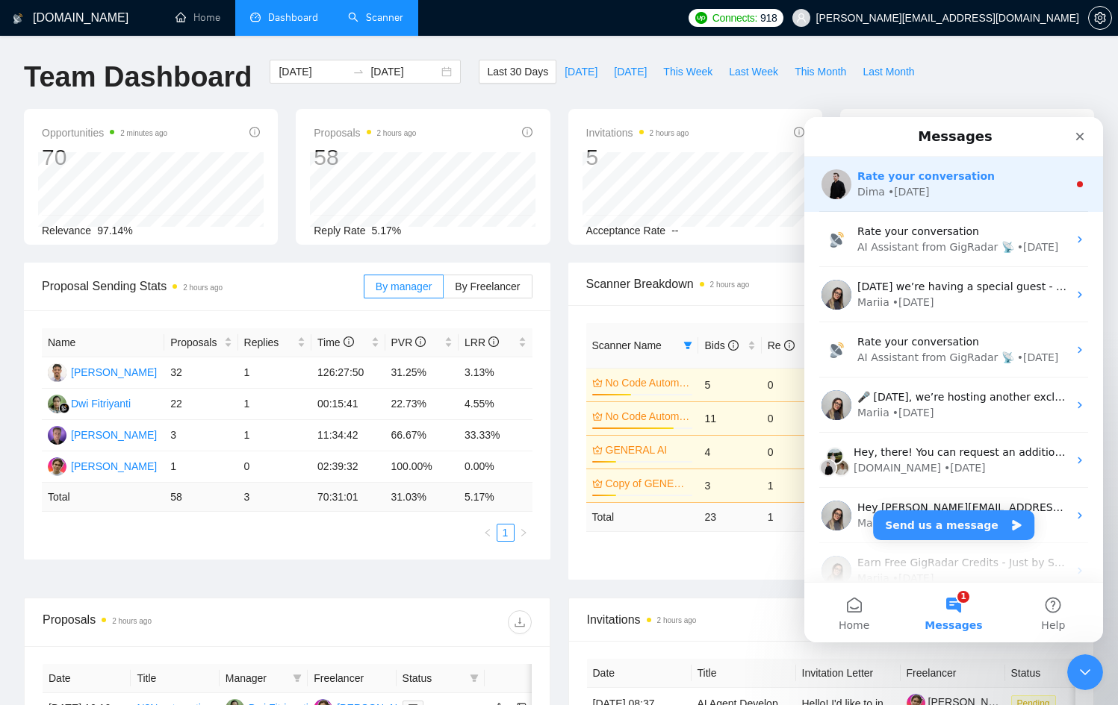
click at [952, 196] on div "Dima • [DATE]" at bounding box center [962, 192] width 211 height 16
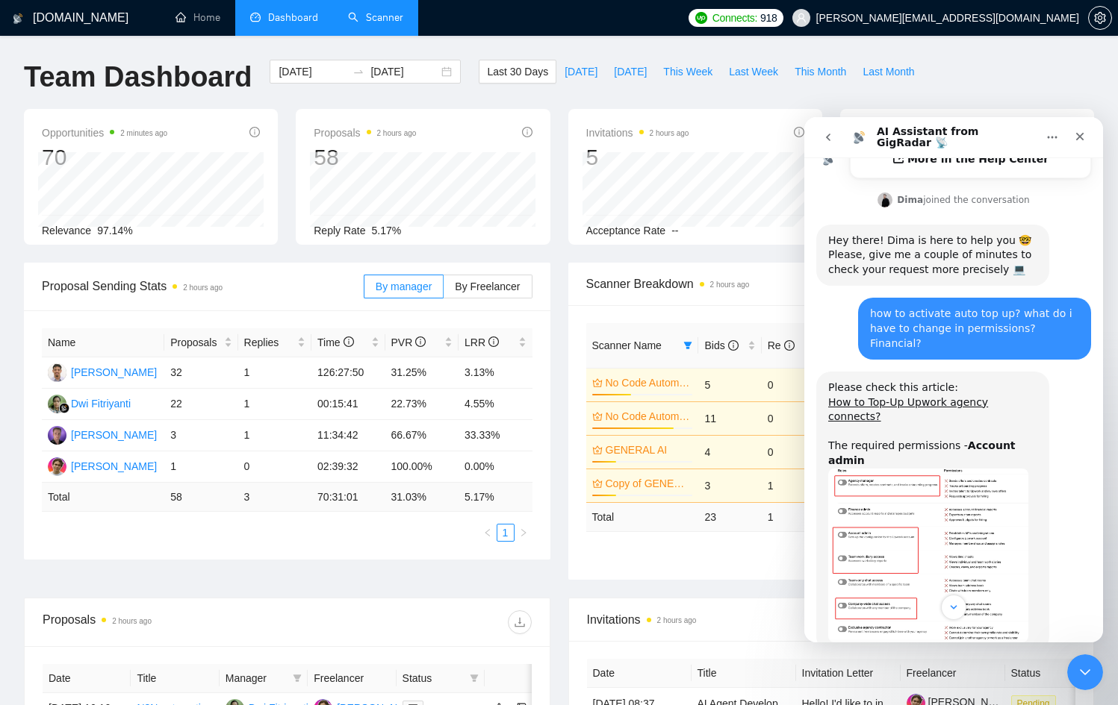
scroll to position [446, 0]
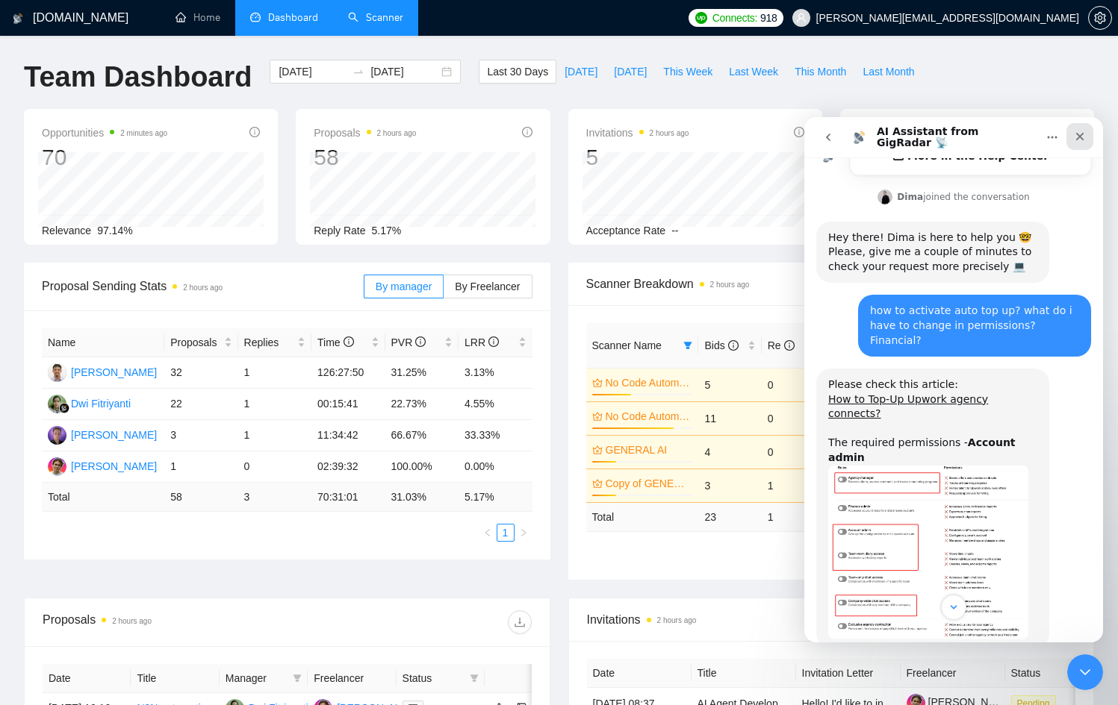
click at [1077, 141] on icon "Close" at bounding box center [1079, 137] width 12 height 12
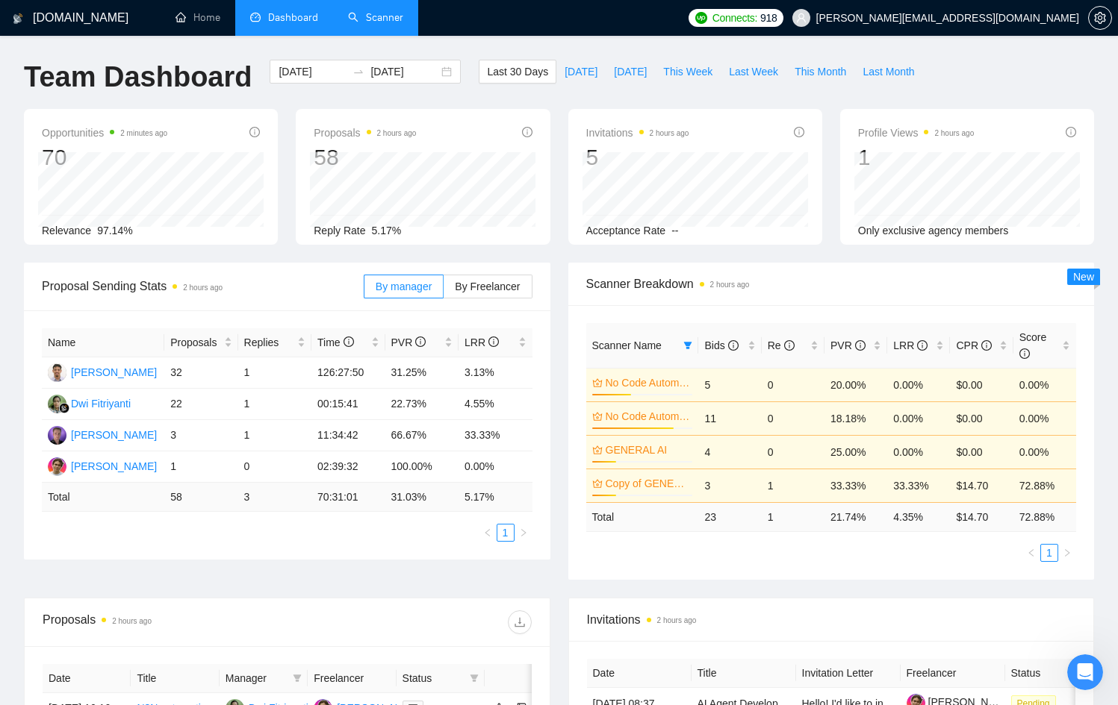
scroll to position [1071, 0]
